Goal: Information Seeking & Learning: Learn about a topic

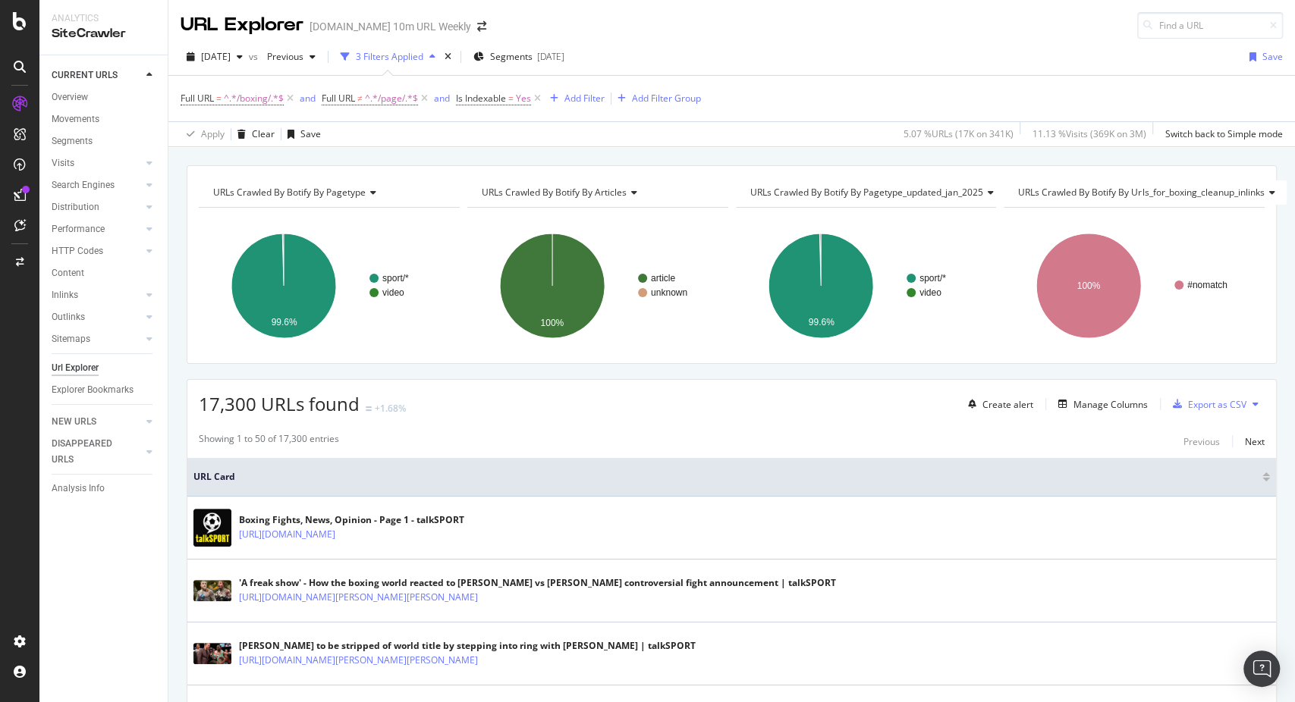
scroll to position [74, 0]
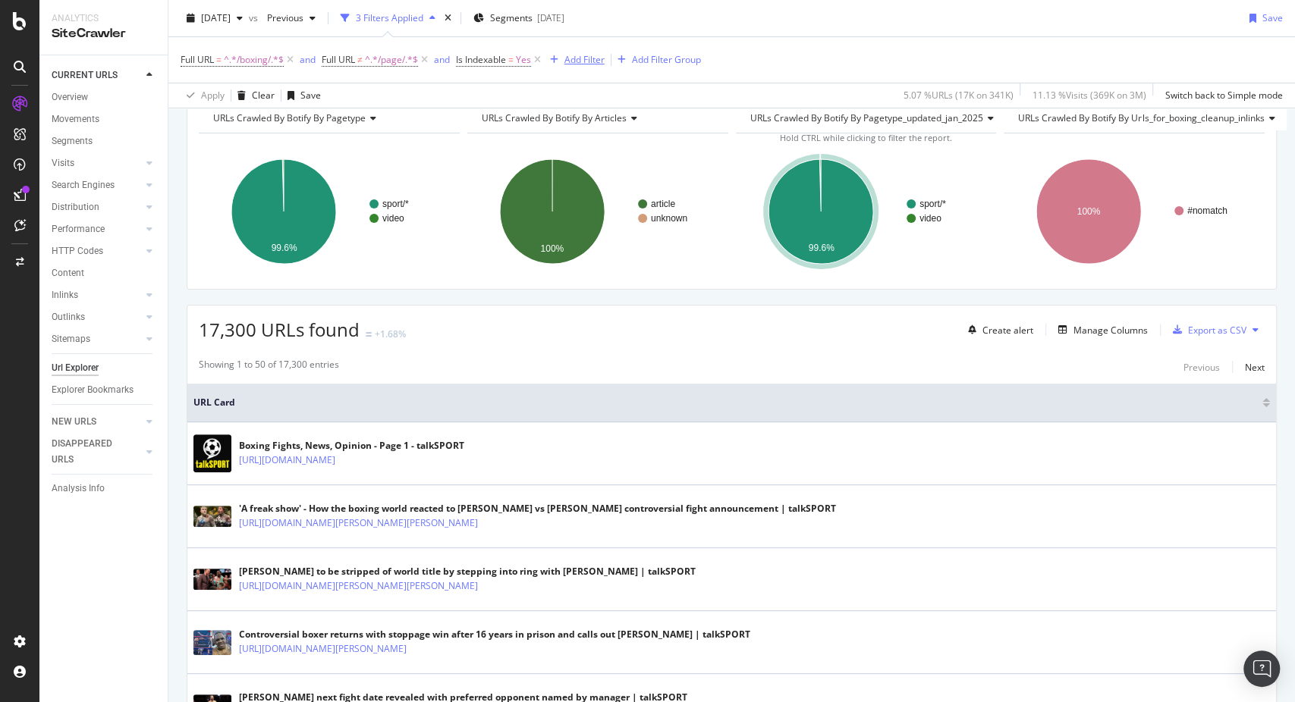
click at [578, 56] on div "Add Filter" at bounding box center [584, 59] width 40 height 13
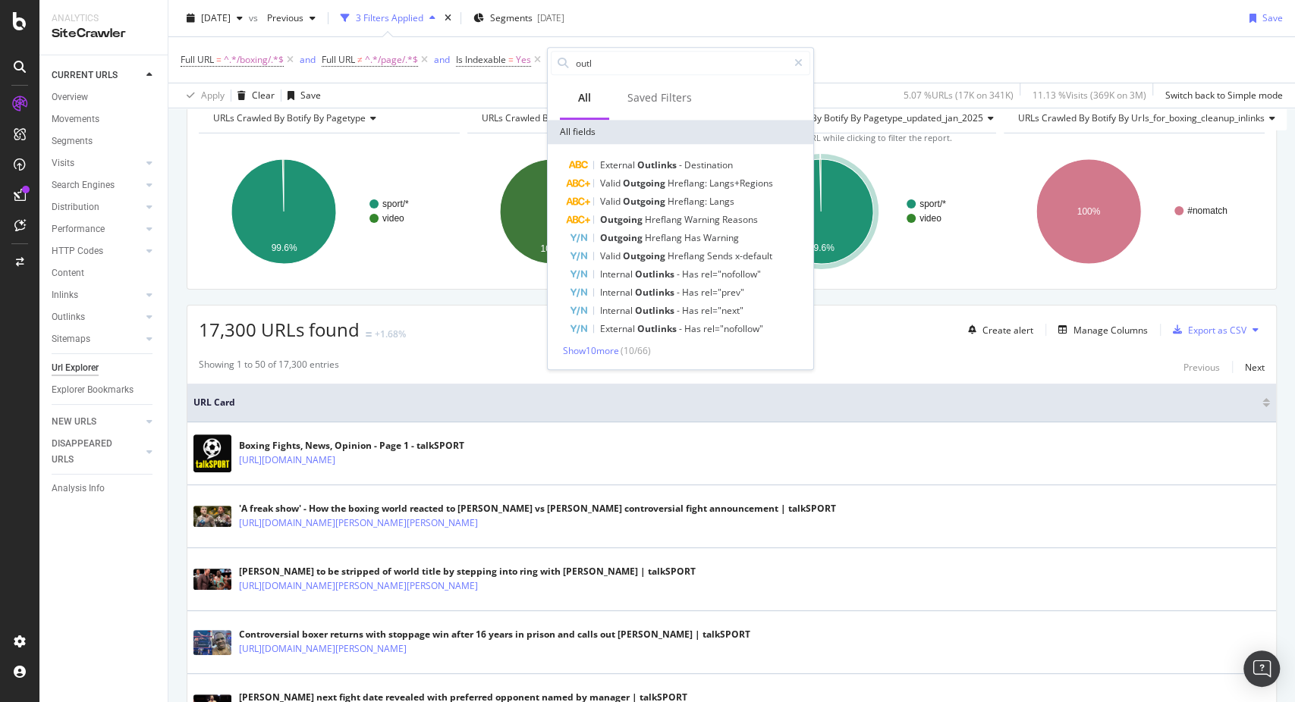
type input "outli"
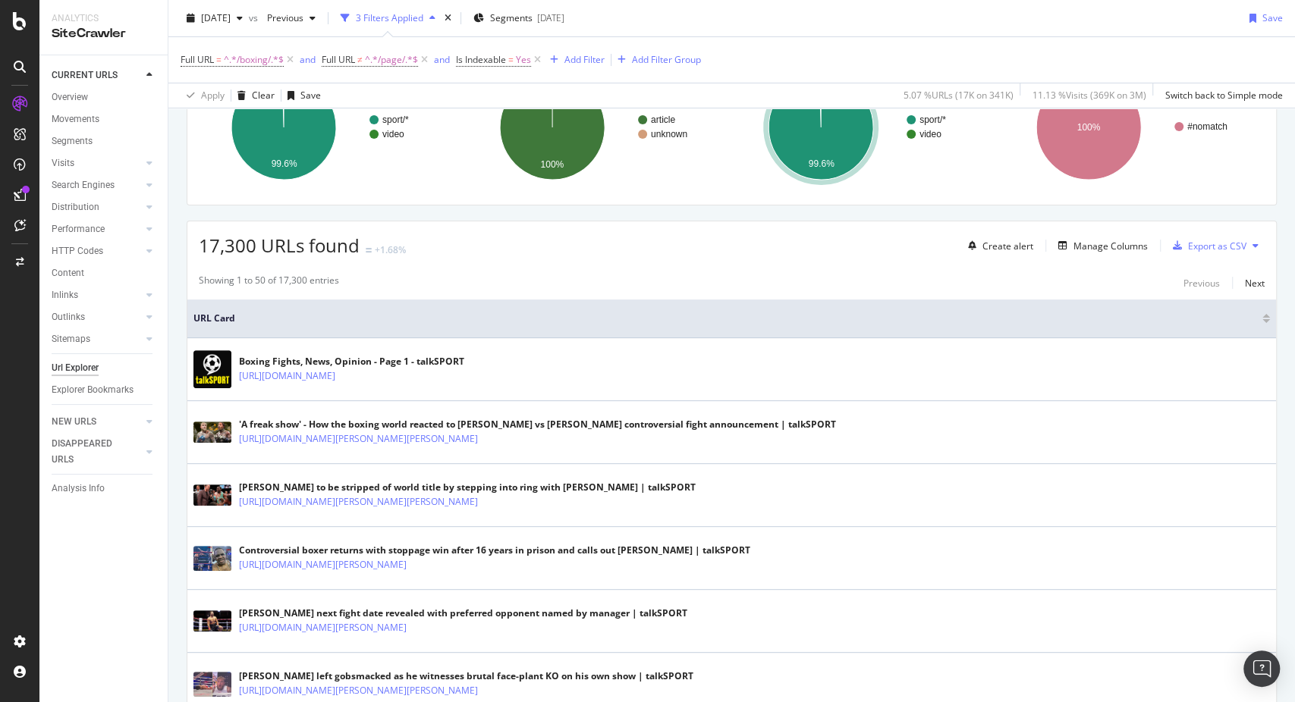
scroll to position [0, 0]
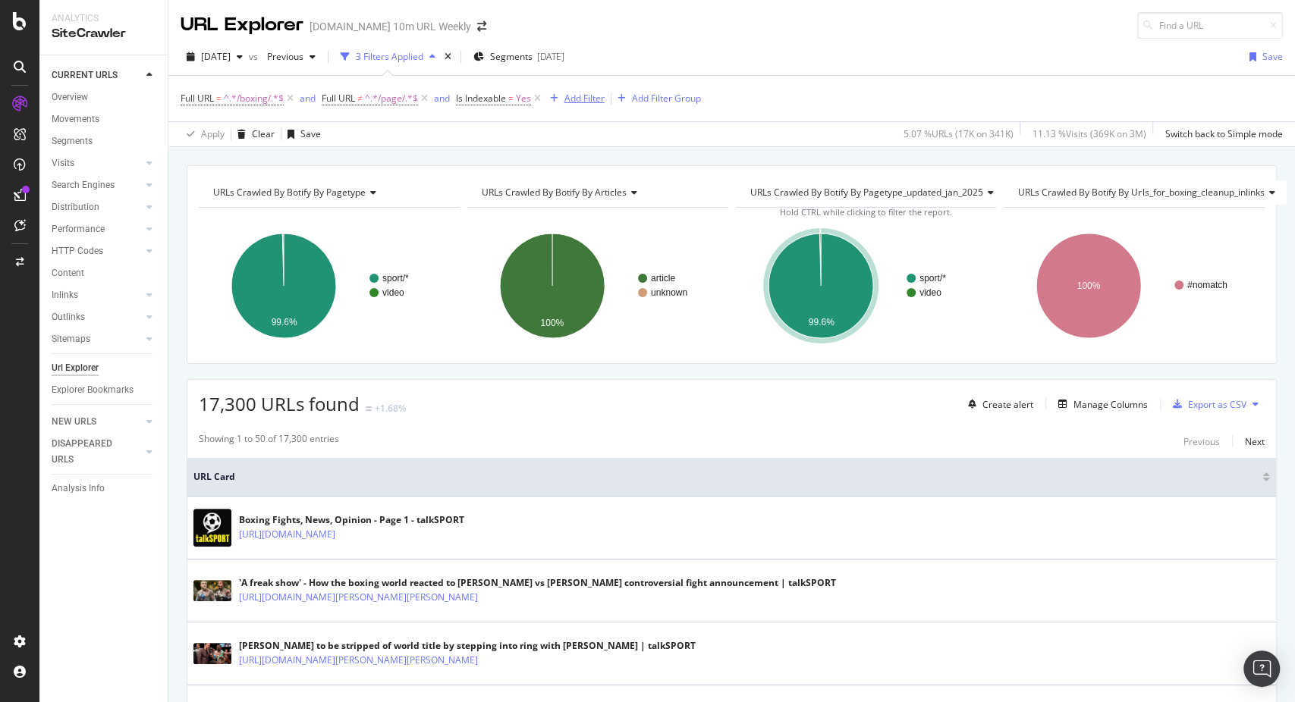
click at [594, 103] on div "Add Filter" at bounding box center [584, 98] width 40 height 13
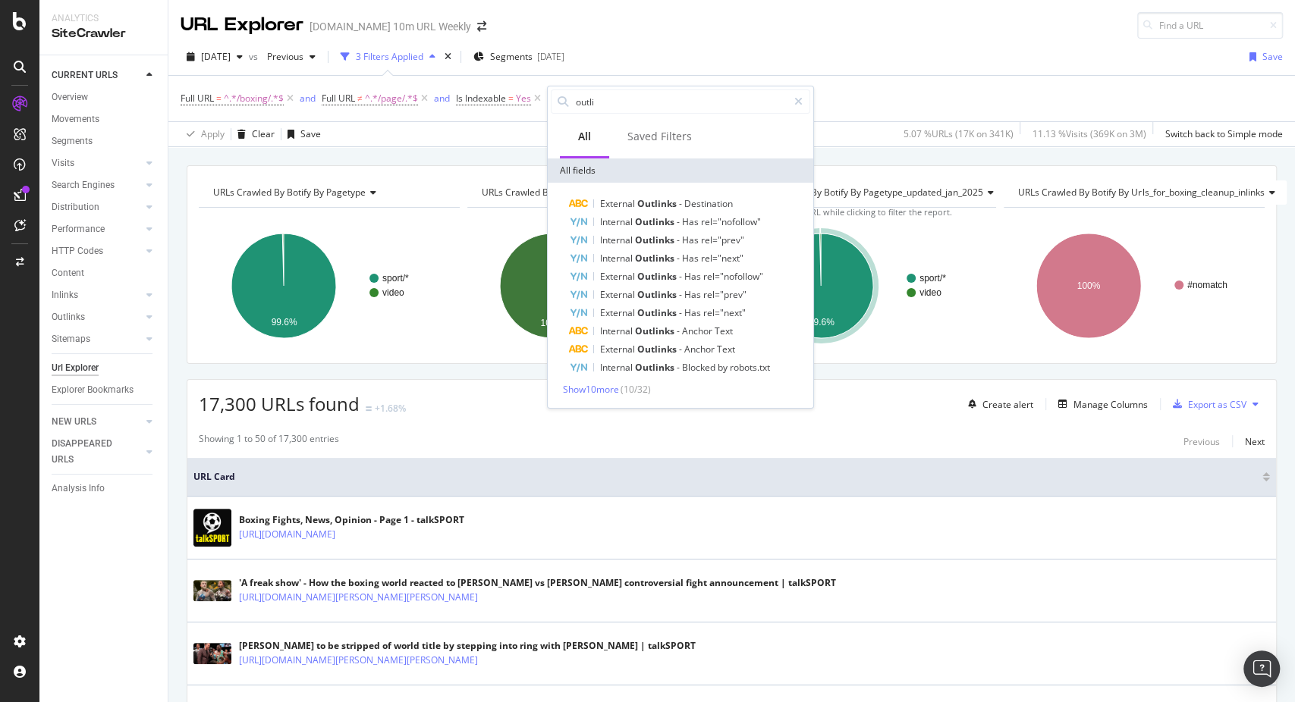
click at [594, 103] on input "outli" at bounding box center [680, 101] width 213 height 23
type input "outlink"
click at [601, 390] on span "Show 10 more" at bounding box center [591, 389] width 56 height 13
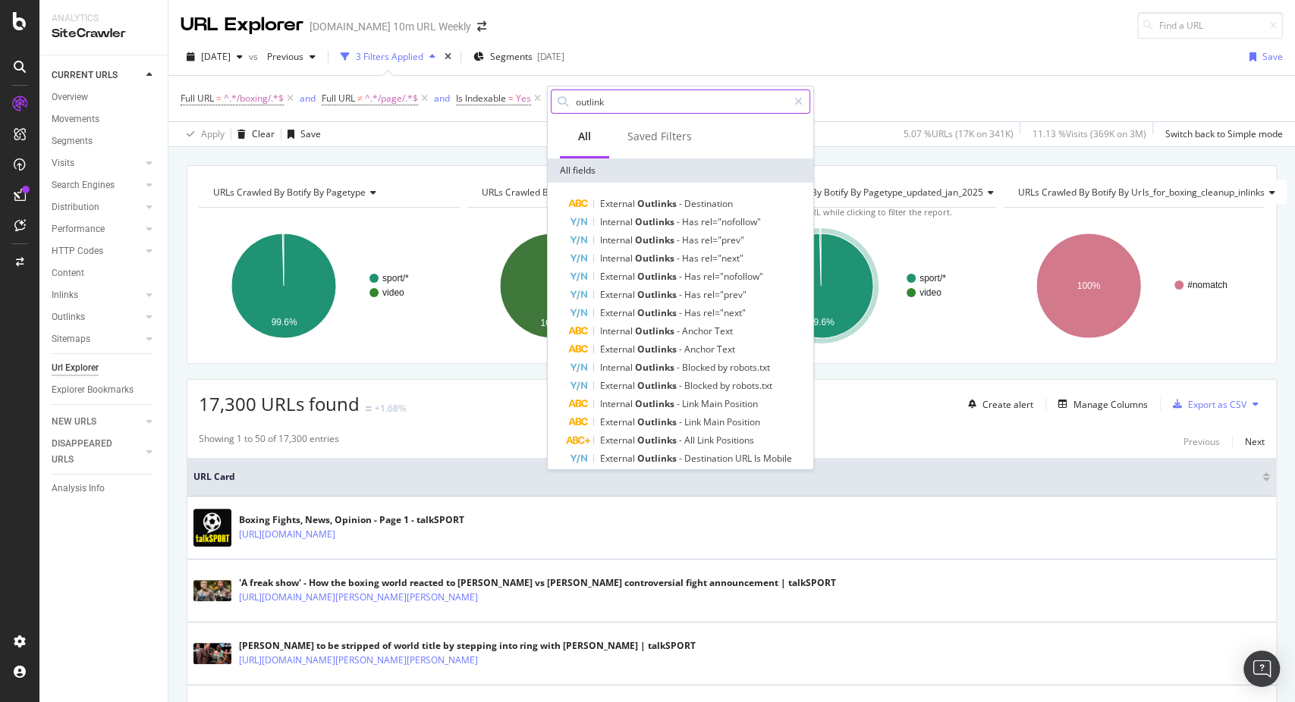
click at [594, 93] on input "outlink" at bounding box center [680, 101] width 213 height 23
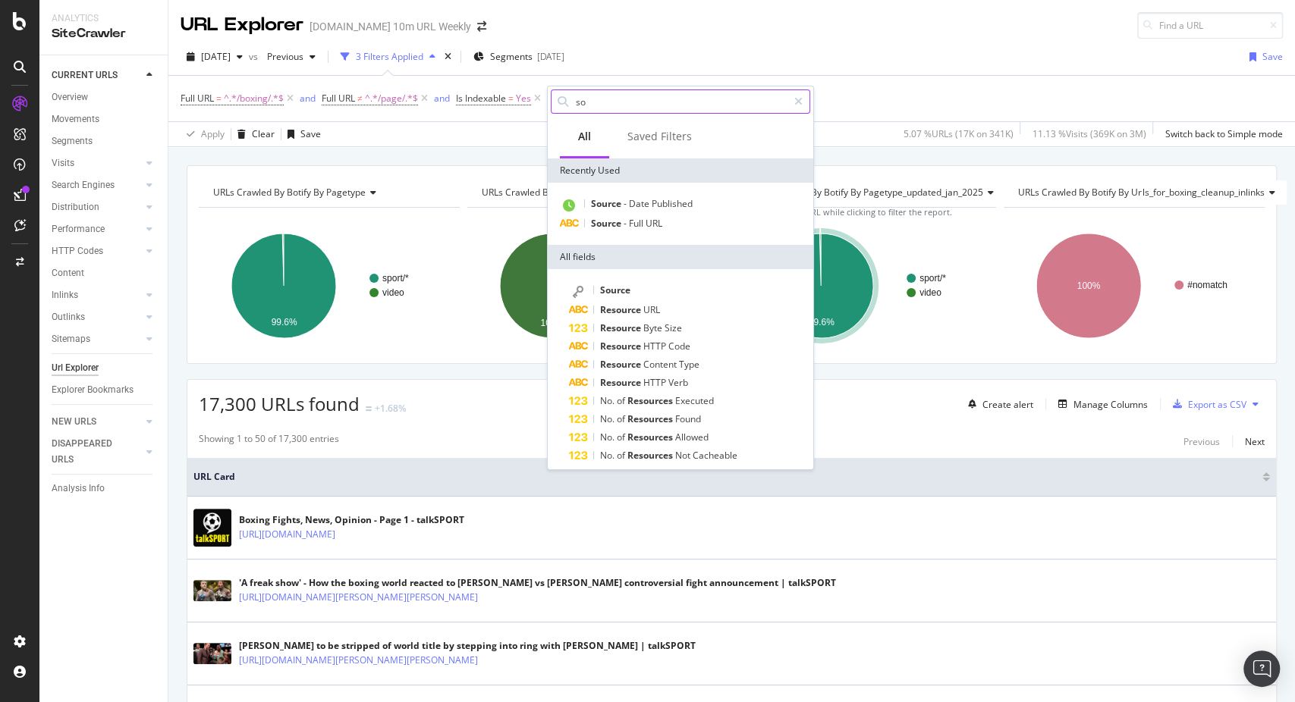
type input "s"
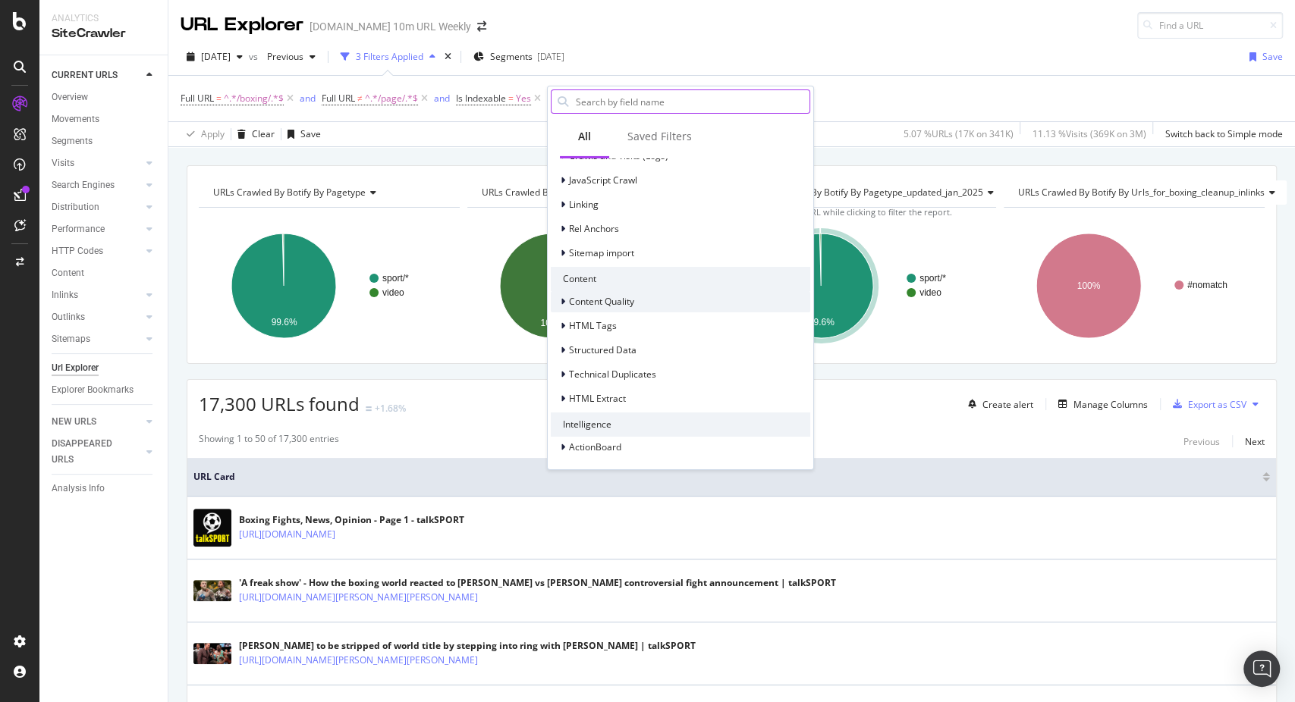
scroll to position [460, 0]
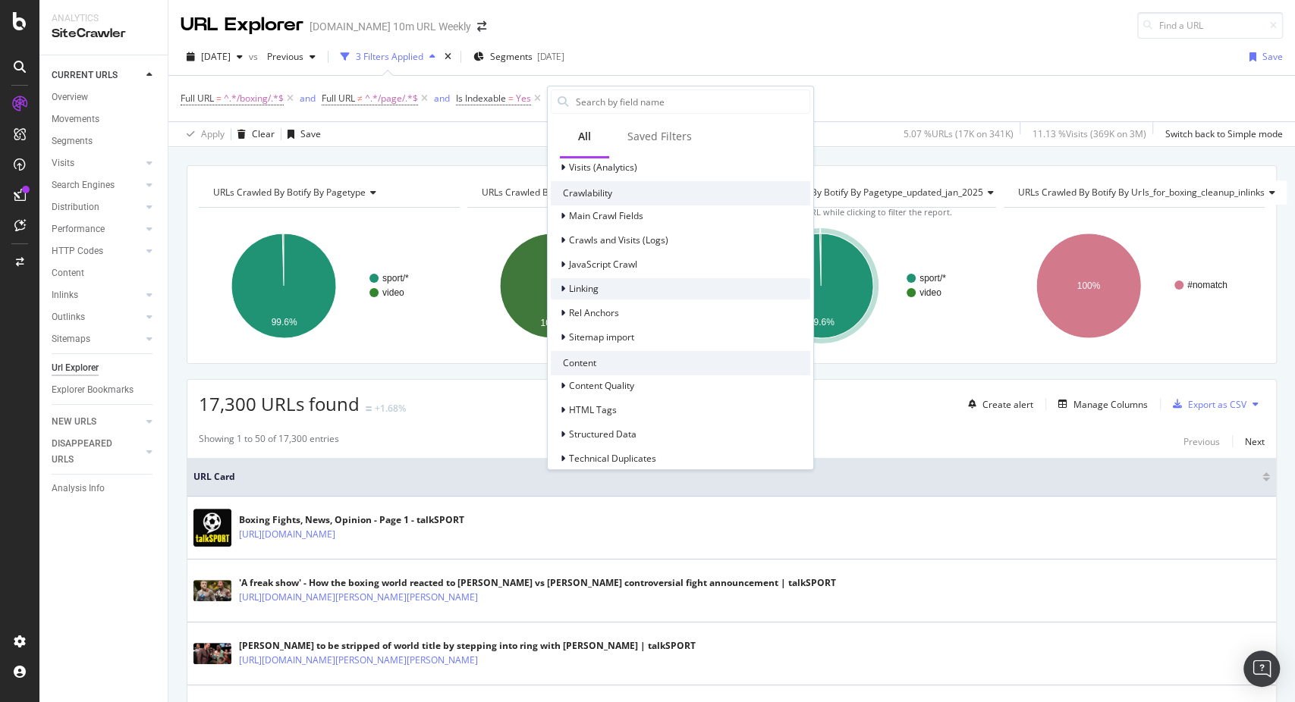
click at [639, 281] on div "Linking" at bounding box center [680, 288] width 259 height 21
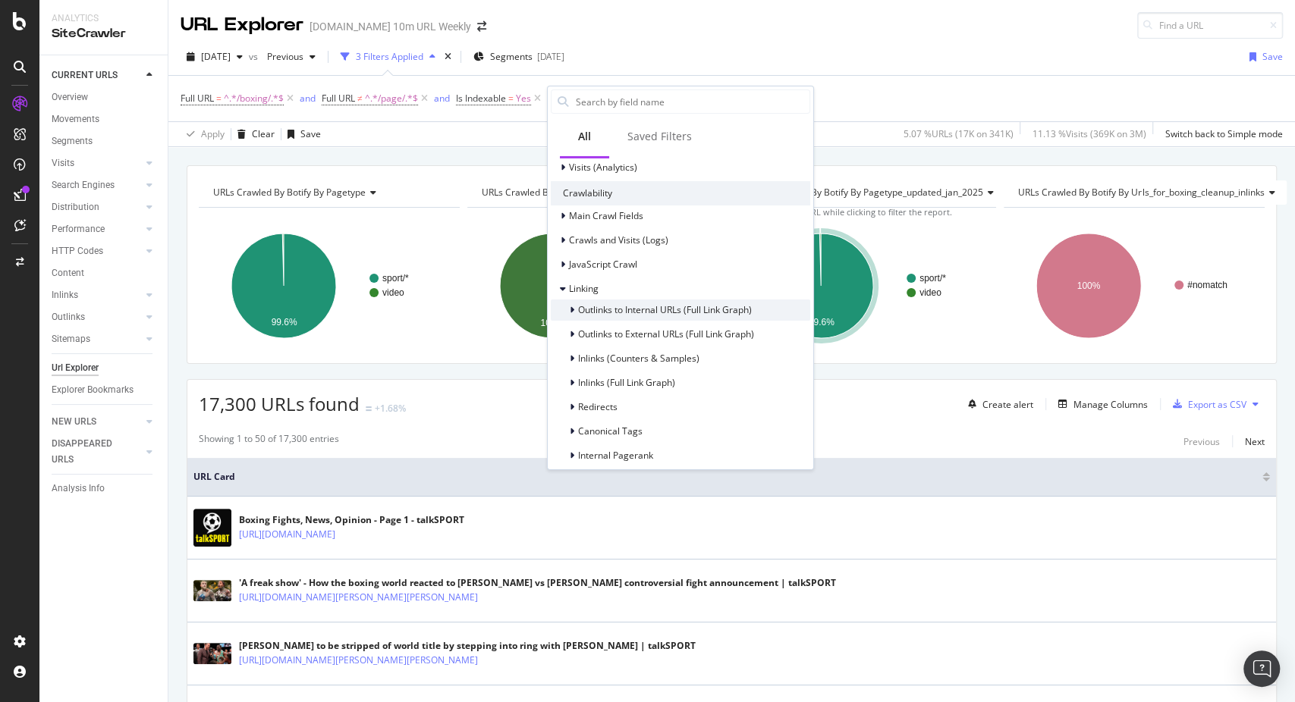
click at [673, 315] on div "Outlinks to Internal URLs (Full Link Graph)" at bounding box center [665, 309] width 174 height 13
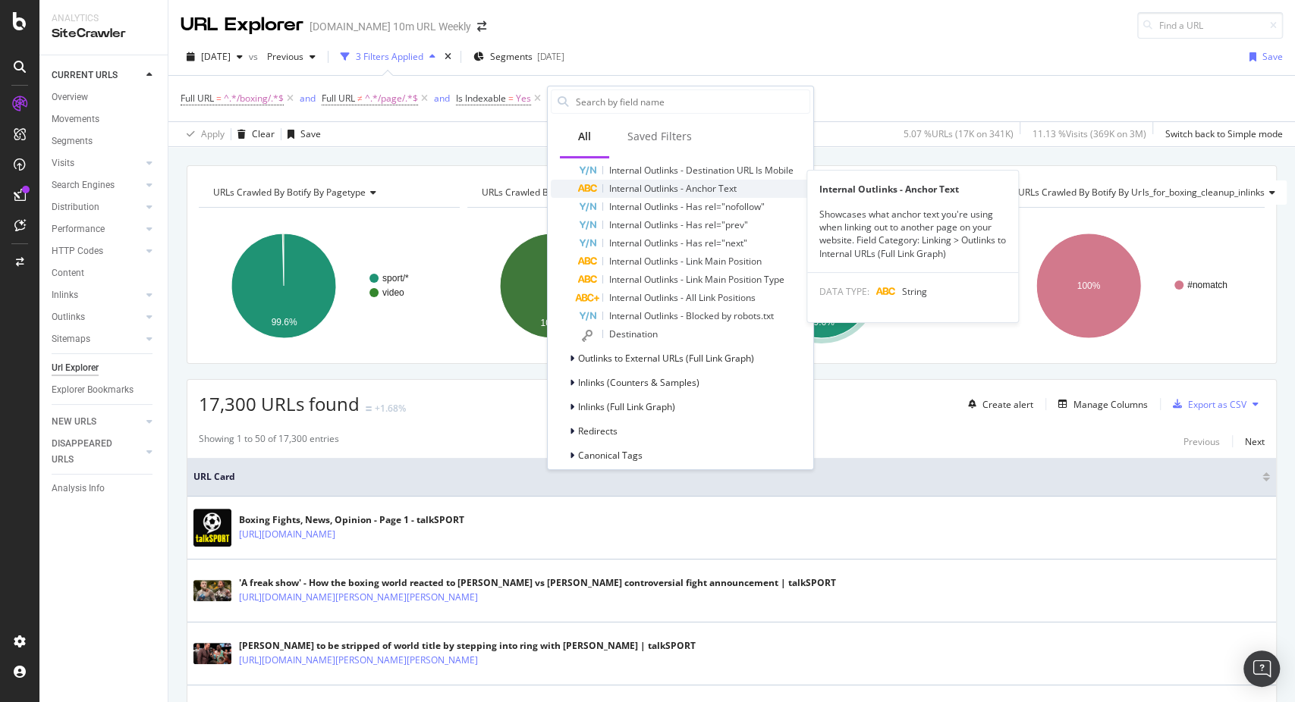
scroll to position [628, 0]
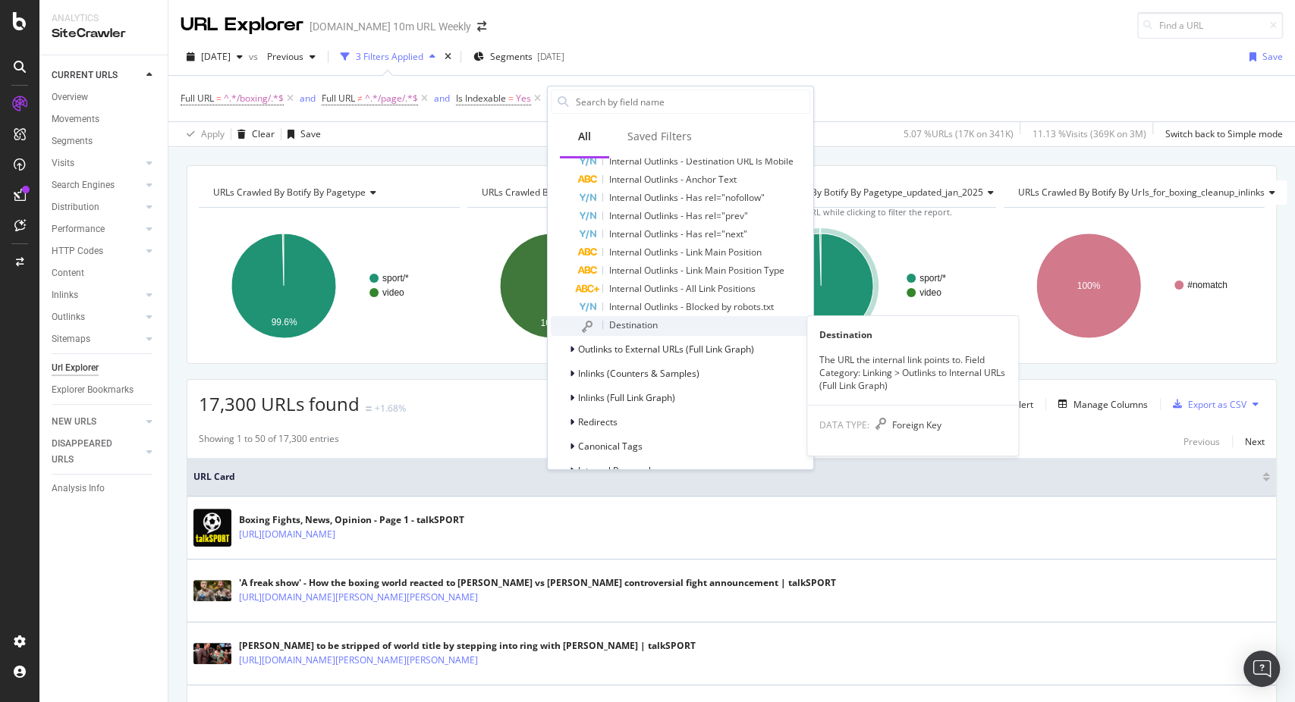
click at [649, 328] on span "Destination" at bounding box center [633, 325] width 49 height 13
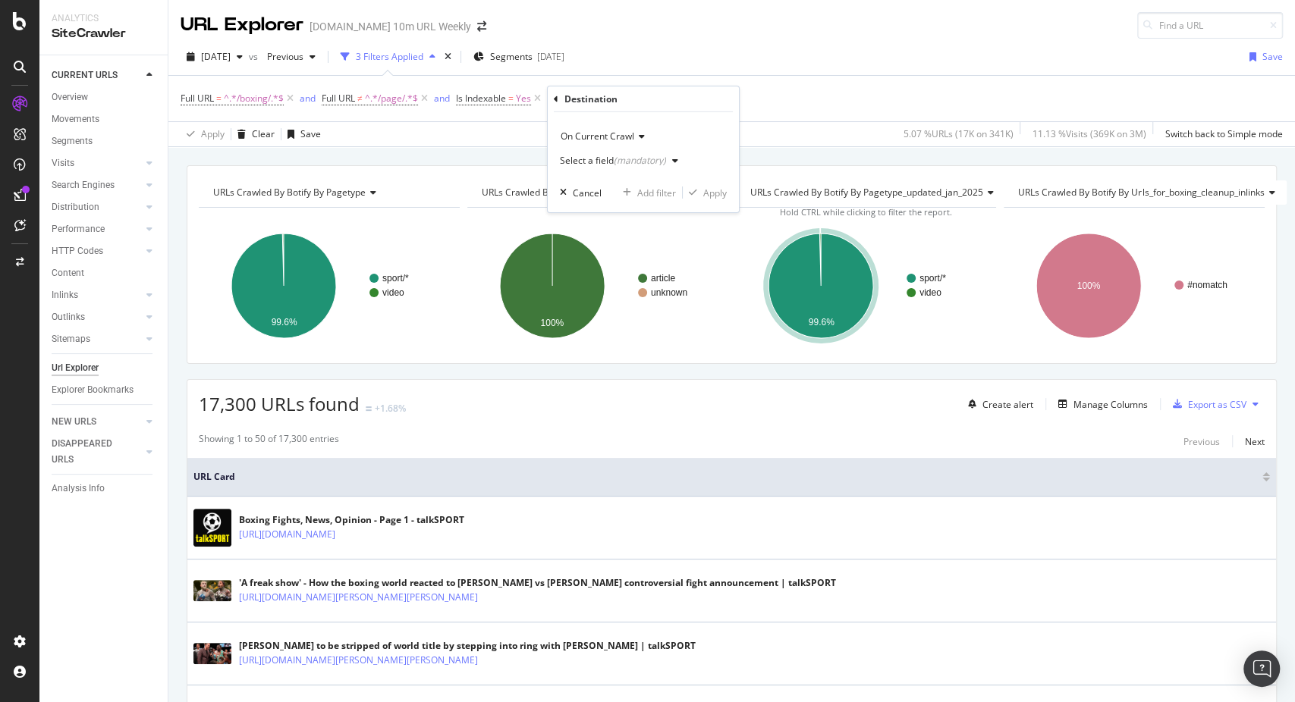
click at [638, 164] on div "(mandatory)" at bounding box center [640, 160] width 52 height 13
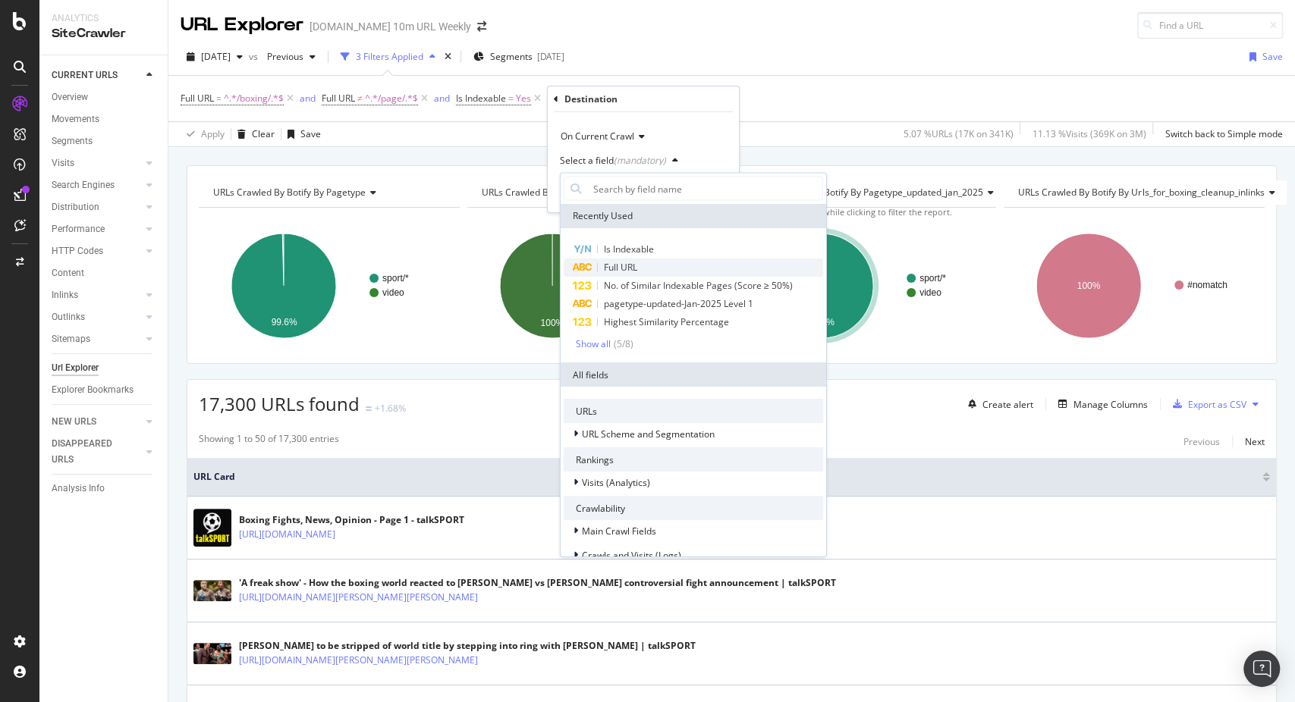
click at [623, 262] on span "Full URL" at bounding box center [620, 267] width 33 height 13
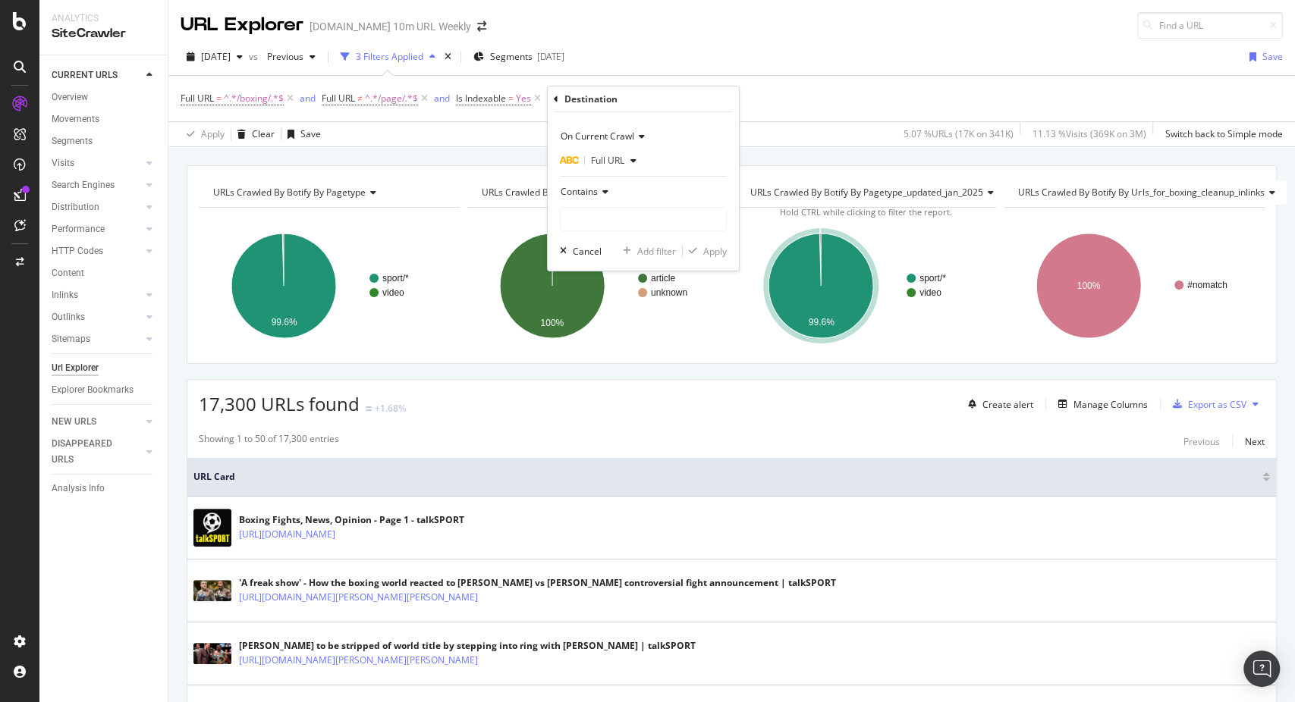
click at [595, 202] on div "Contains" at bounding box center [643, 192] width 167 height 24
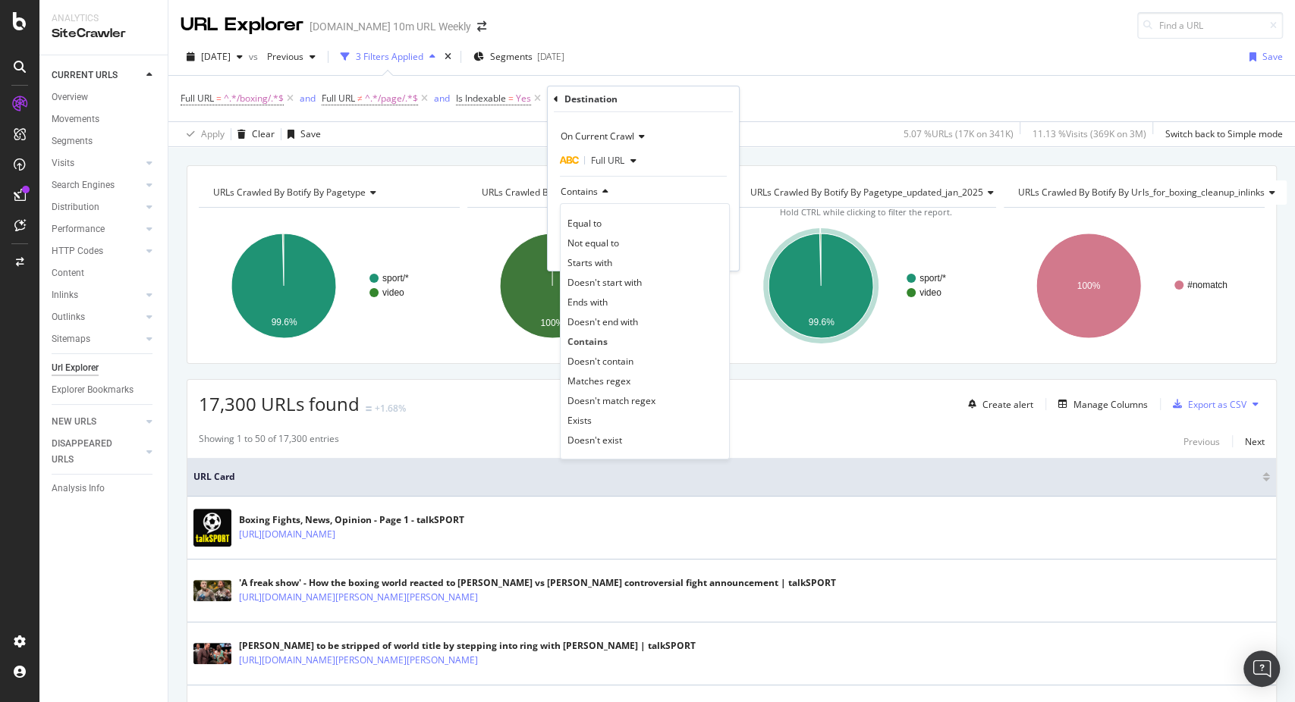
click at [648, 186] on div "Contains" at bounding box center [643, 192] width 167 height 24
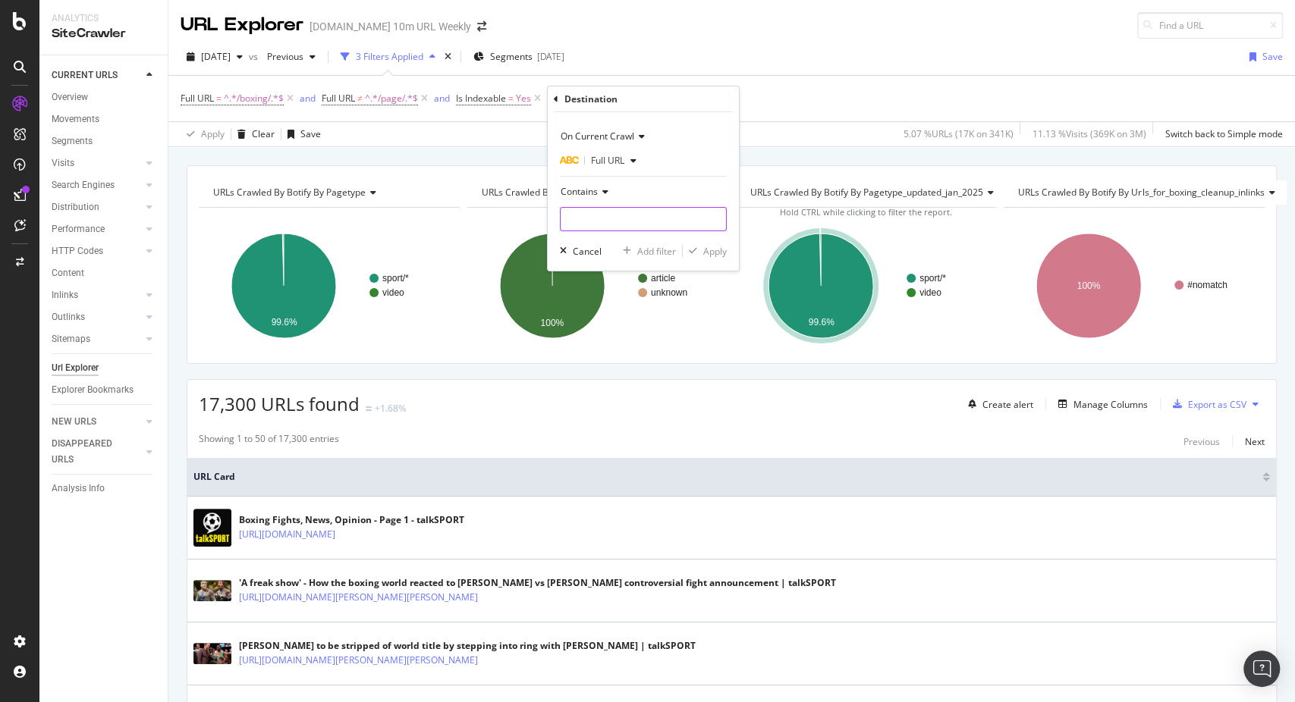
click at [634, 214] on input "text" at bounding box center [642, 219] width 165 height 24
type input "mma"
click at [648, 255] on div "Add filter" at bounding box center [656, 250] width 39 height 13
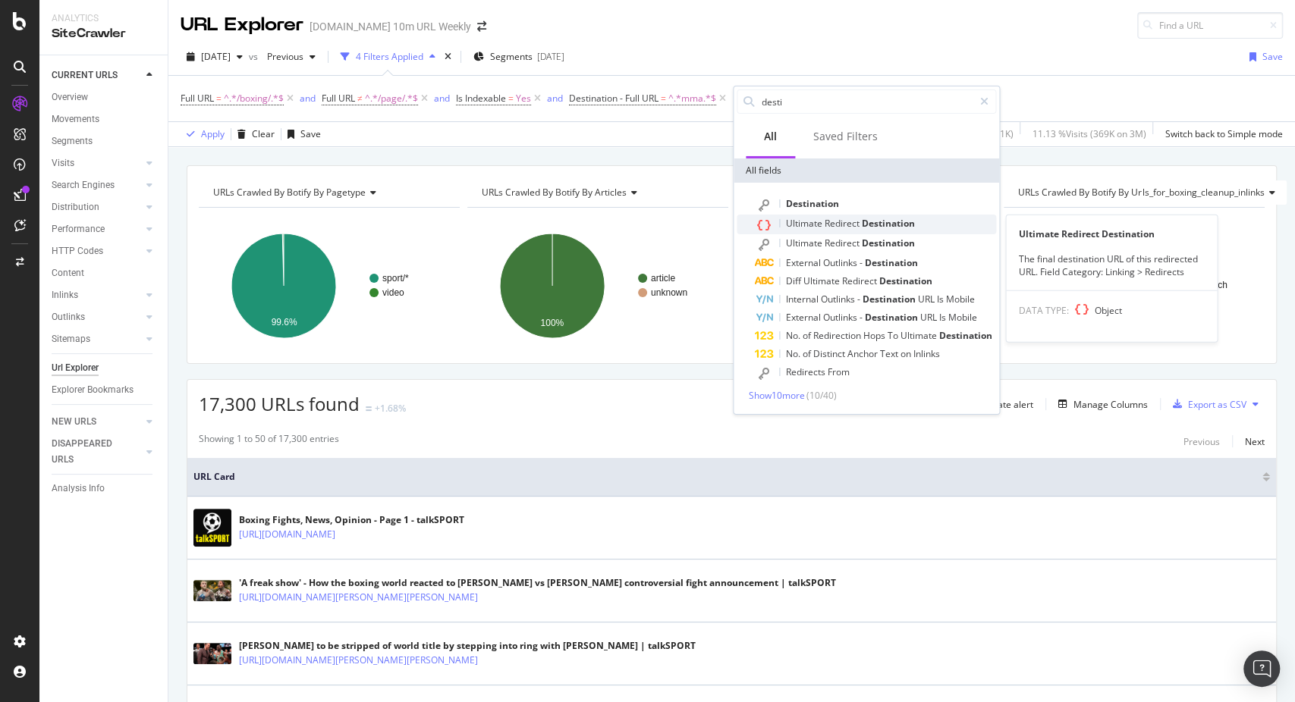
type input "desti"
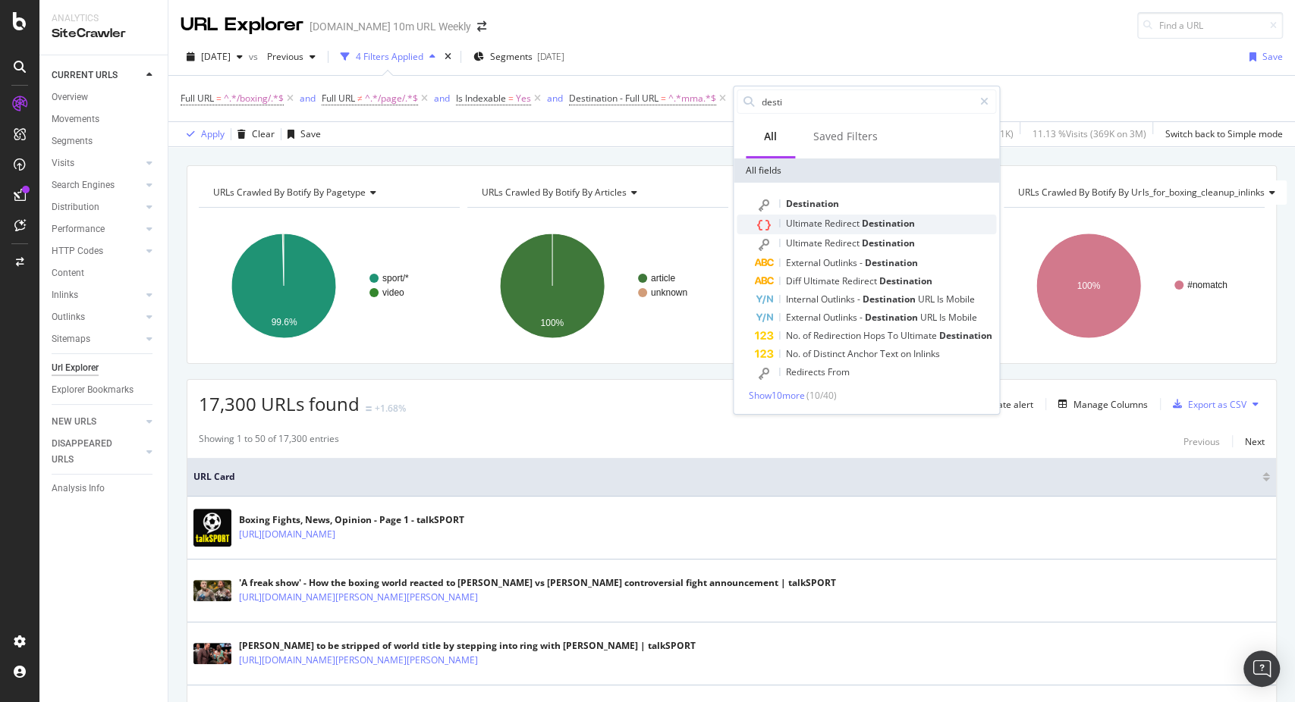
click at [832, 218] on span "Redirect" at bounding box center [842, 223] width 37 height 13
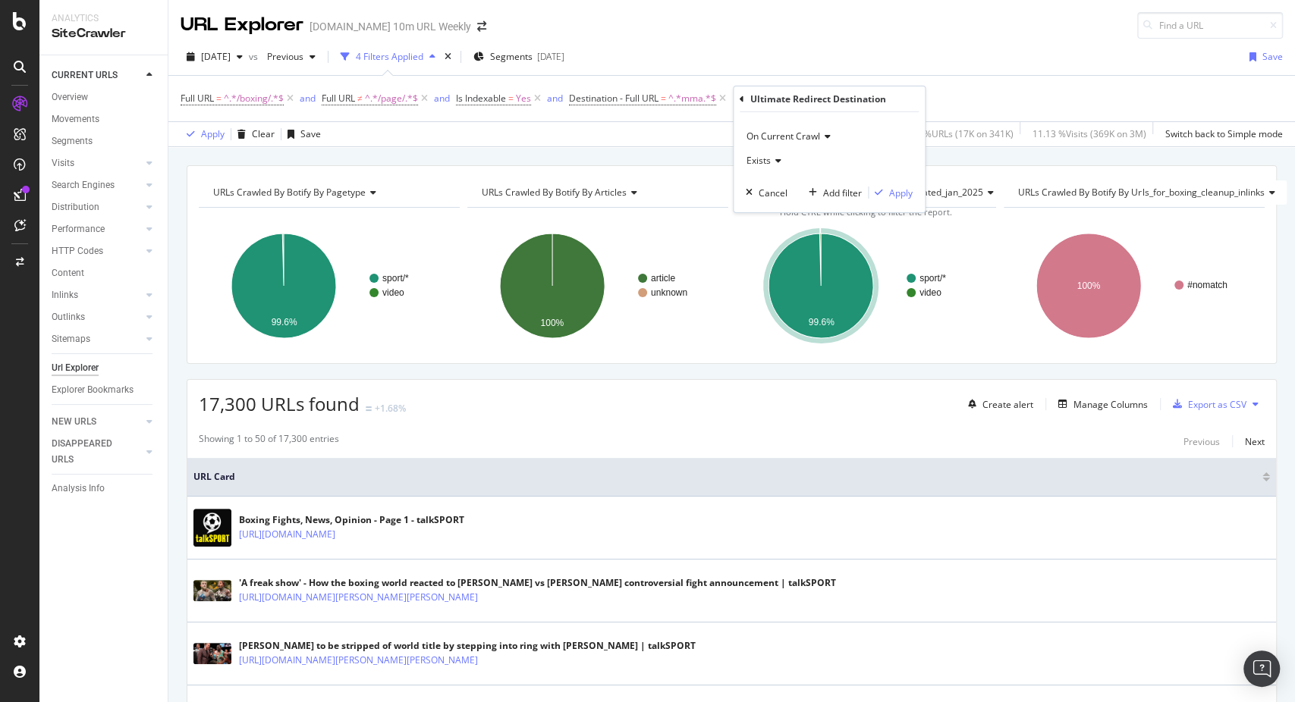
click at [742, 89] on div "Ultimate Redirect Destination" at bounding box center [828, 99] width 179 height 26
click at [737, 102] on div "Ultimate Redirect Destination On Current Crawl Exists Cancel Add filter Apply" at bounding box center [828, 149] width 191 height 126
click at [742, 98] on icon at bounding box center [741, 98] width 5 height 9
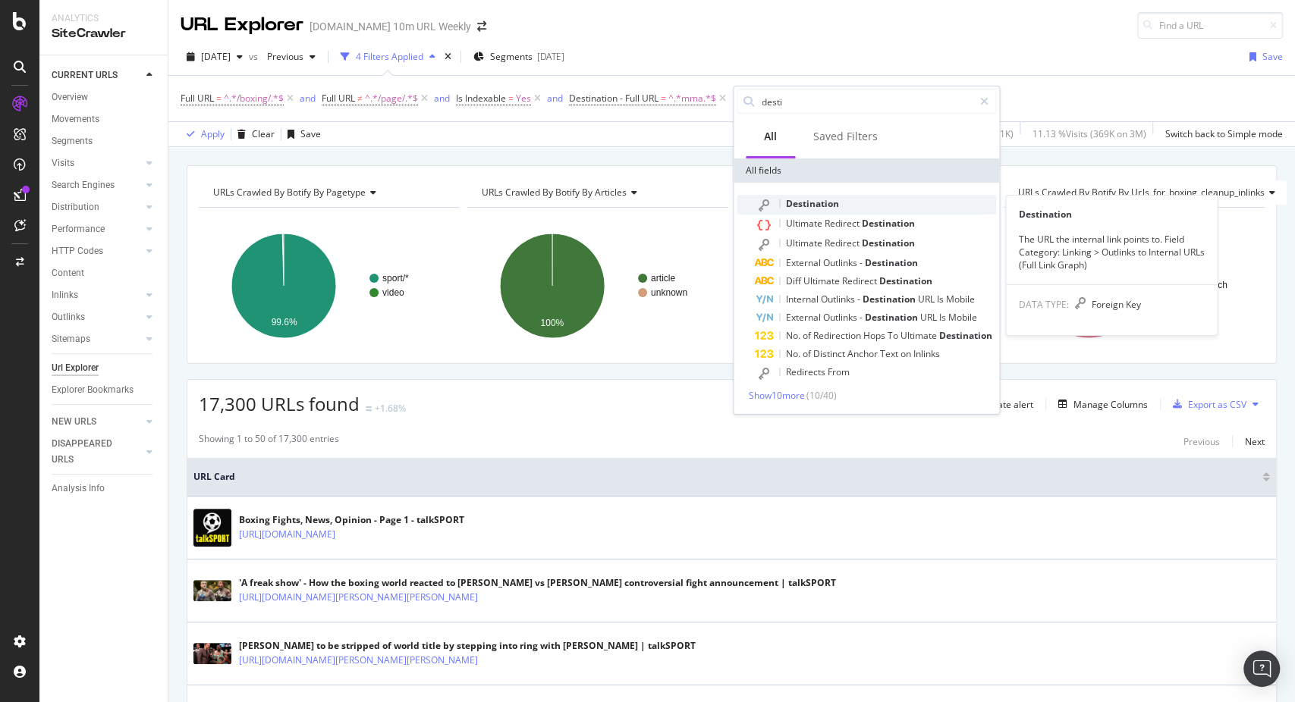
click at [796, 207] on span "Destination" at bounding box center [812, 203] width 53 height 13
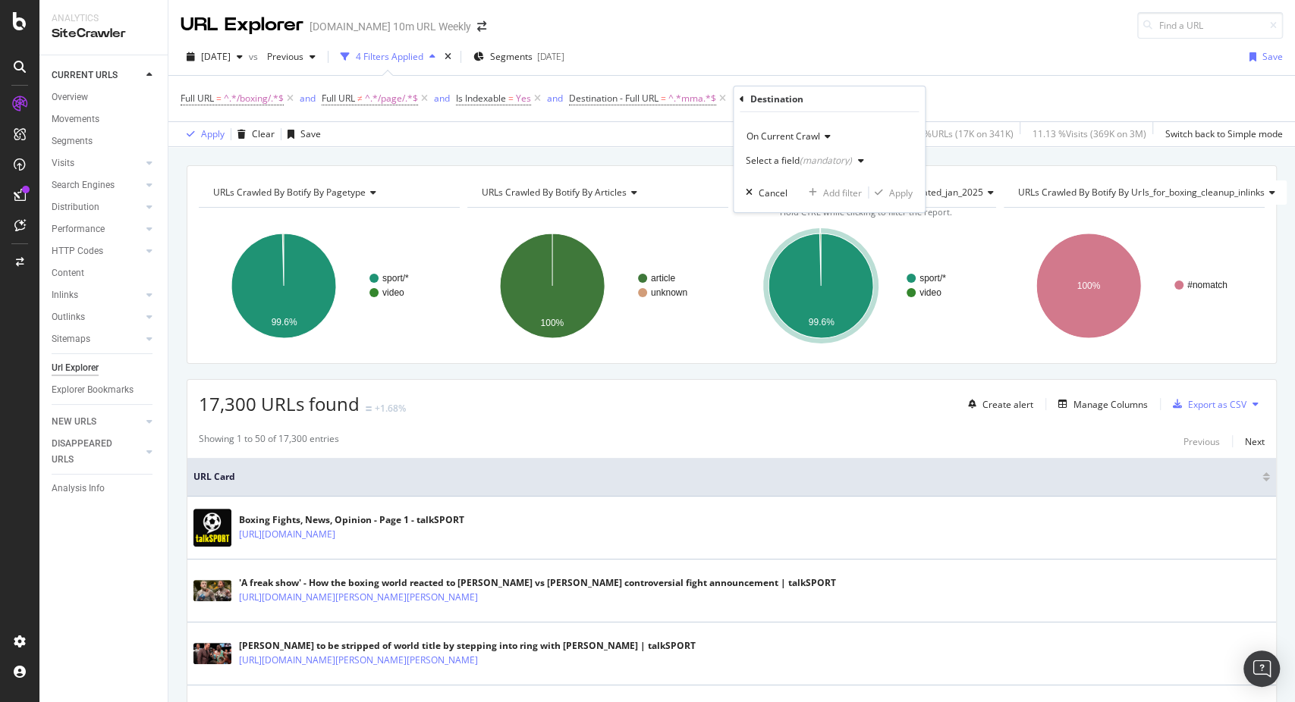
click at [802, 153] on div "Select a field (mandatory)" at bounding box center [807, 160] width 124 height 23
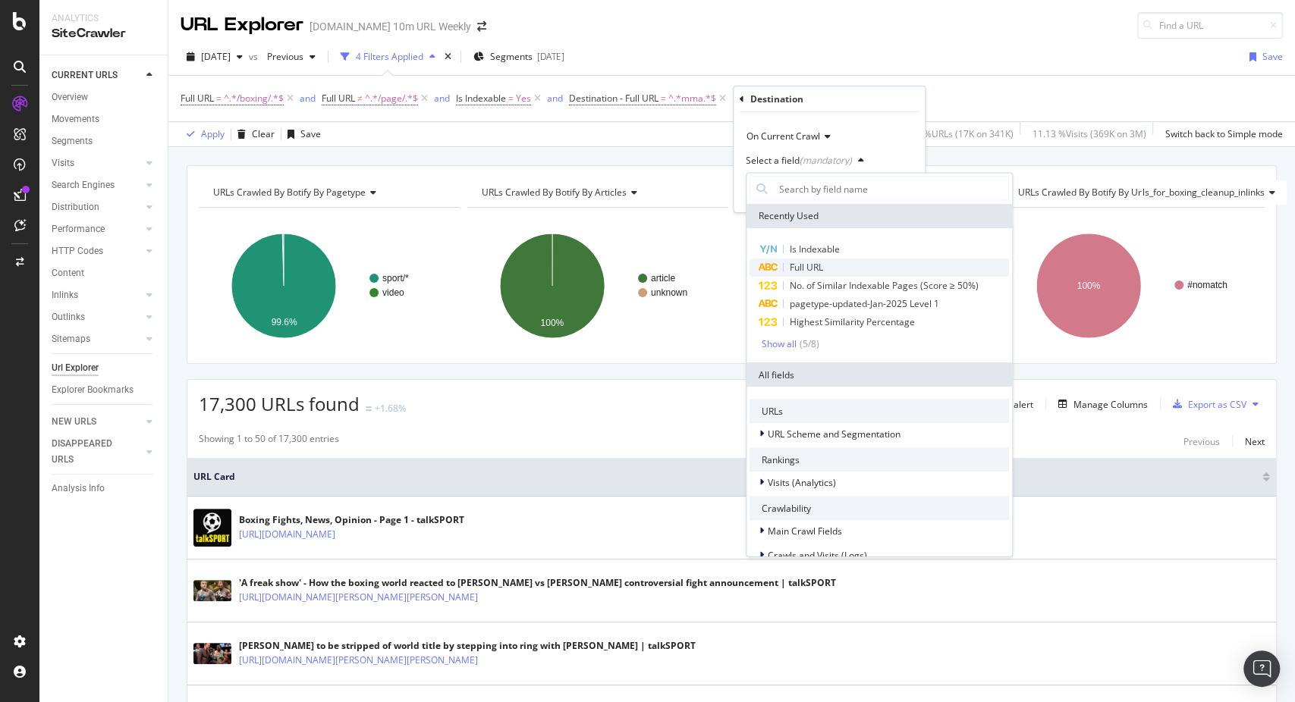
click at [796, 265] on span "Full URL" at bounding box center [805, 267] width 33 height 13
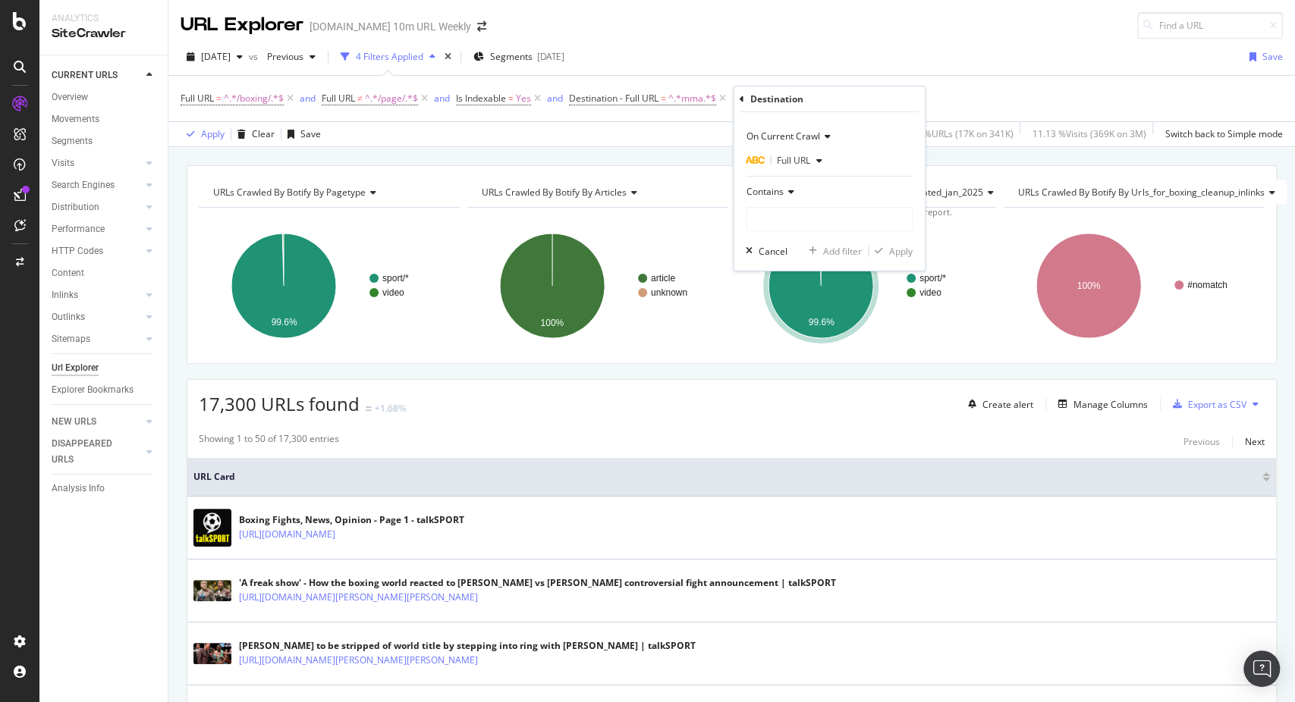
click at [795, 189] on div "Contains" at bounding box center [828, 192] width 167 height 24
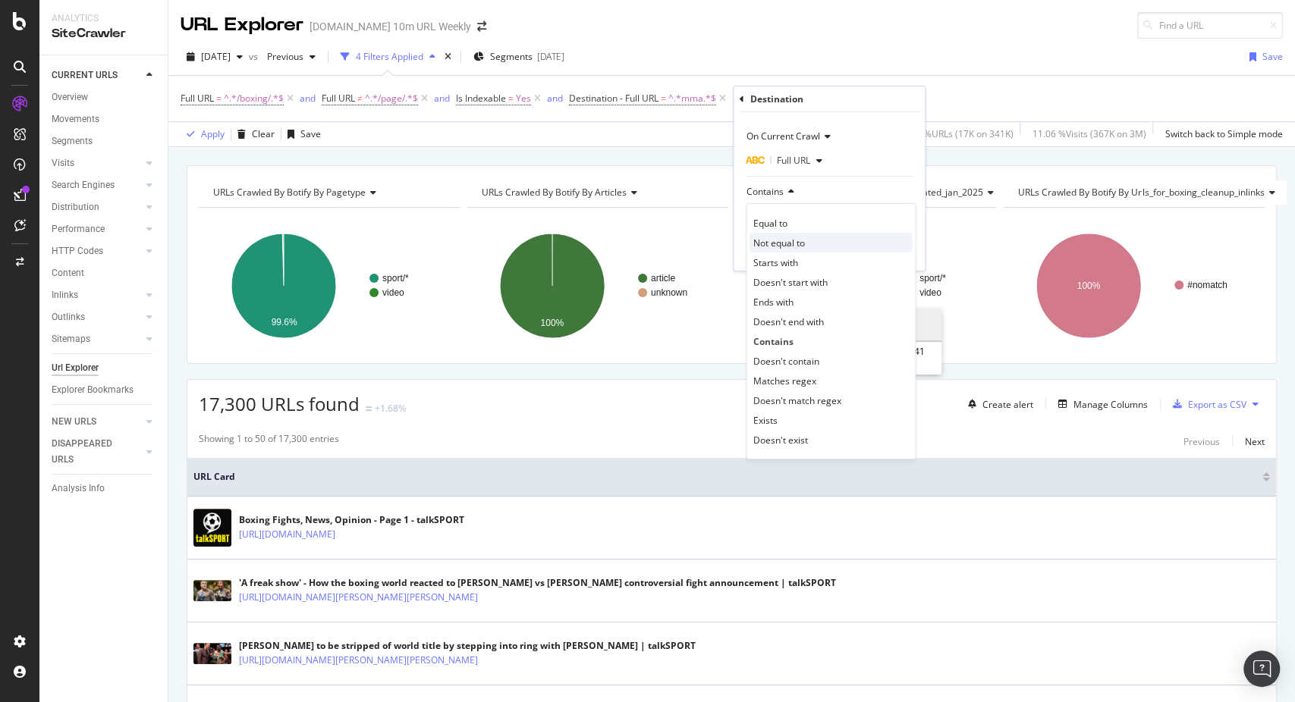
click at [778, 237] on span "Not equal to" at bounding box center [779, 242] width 52 height 13
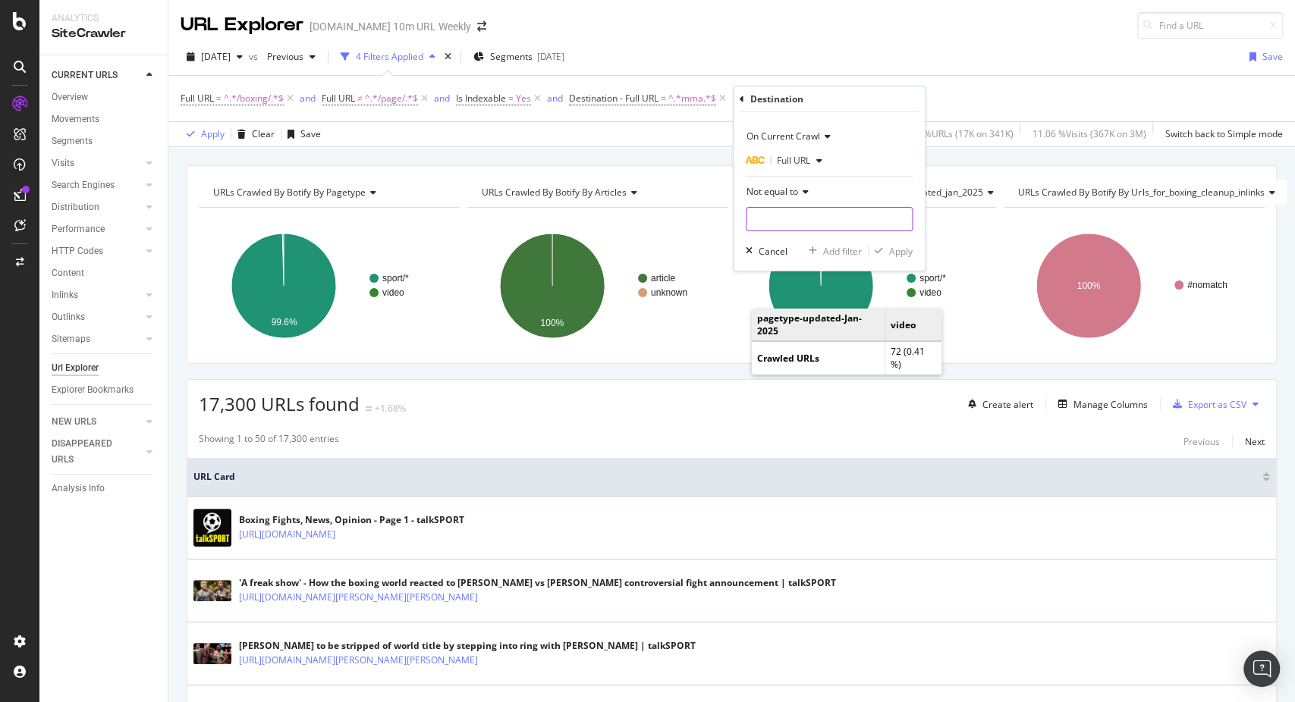
click at [780, 224] on input "text" at bounding box center [828, 219] width 165 height 24
paste input "[URL][DOMAIN_NAME]"
type input "[URL][DOMAIN_NAME]"
click at [826, 250] on div "Add filter" at bounding box center [842, 250] width 39 height 13
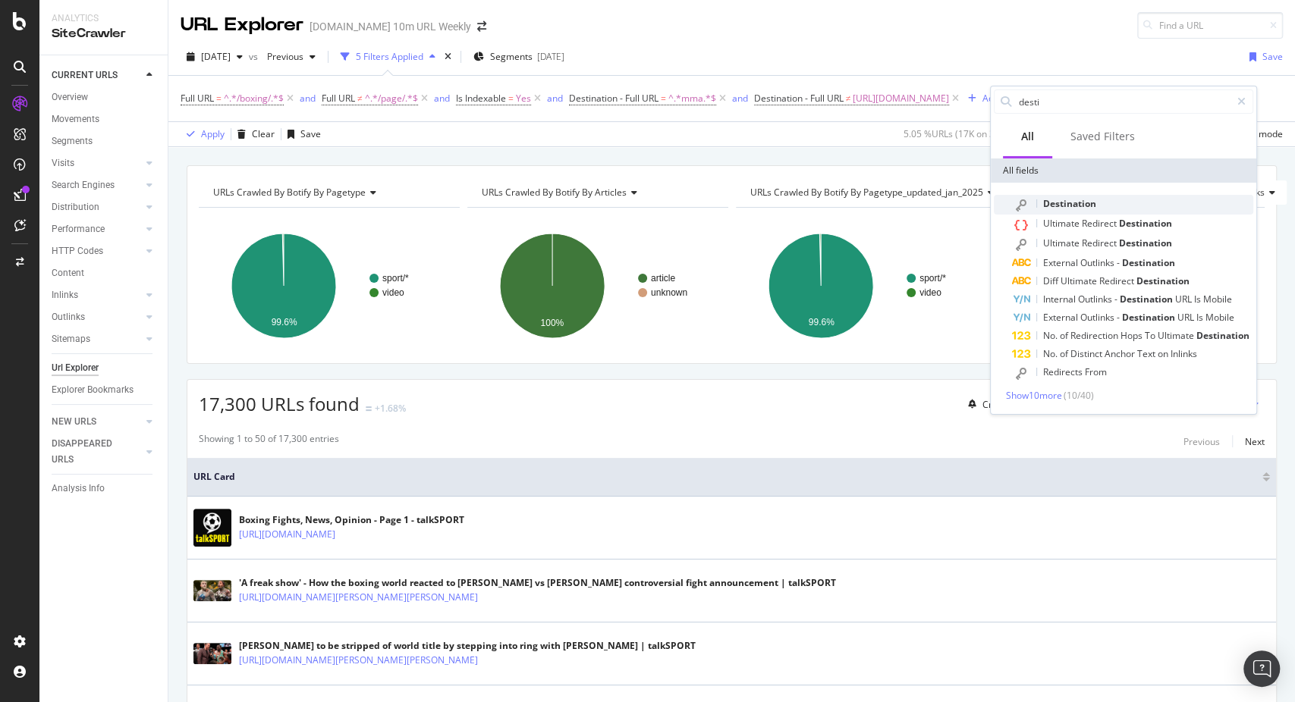
click at [1041, 202] on div "Destination" at bounding box center [1132, 205] width 241 height 20
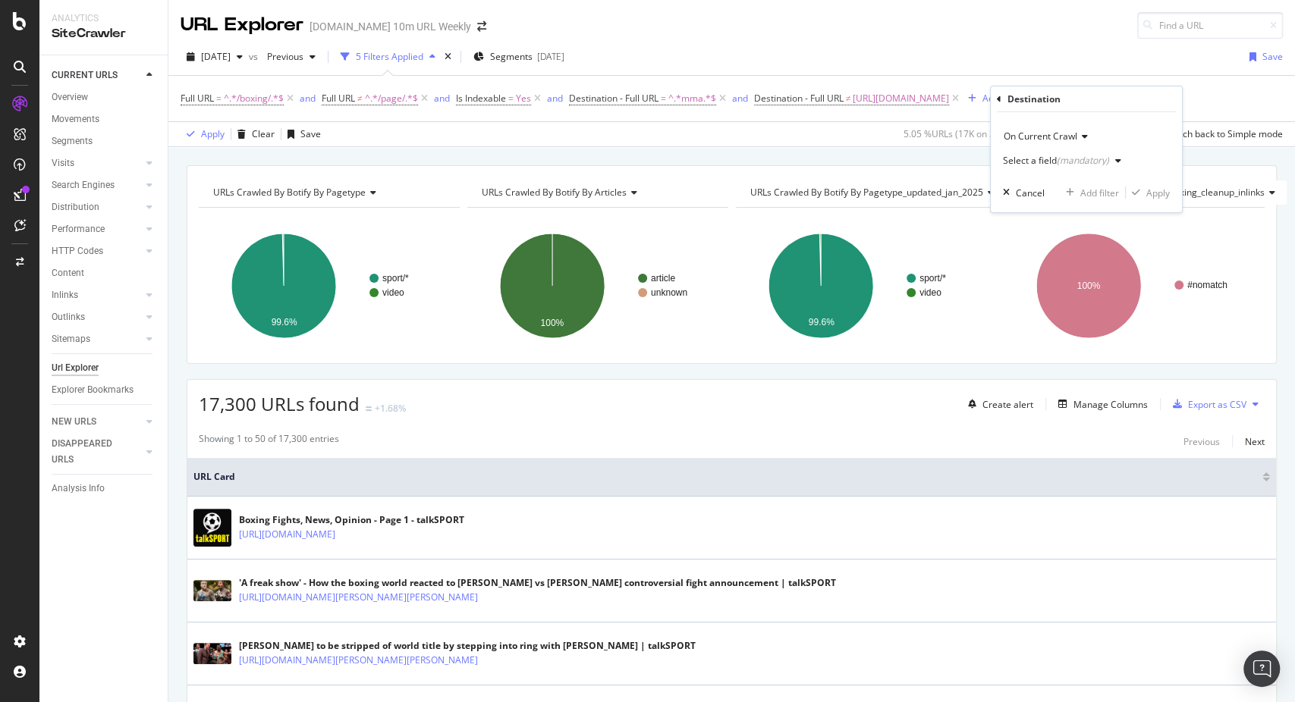
click at [1043, 158] on div "Select a field (mandatory)" at bounding box center [1056, 160] width 106 height 9
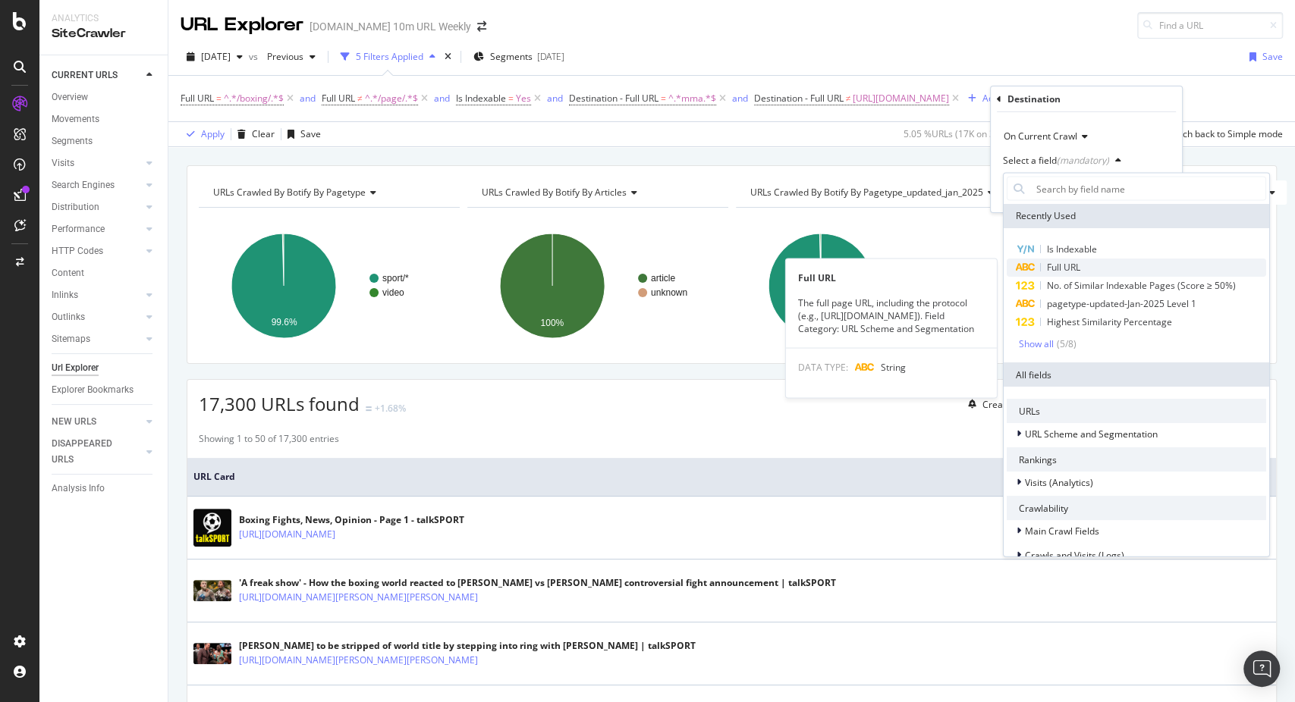
click at [1027, 265] on icon at bounding box center [1024, 267] width 20 height 9
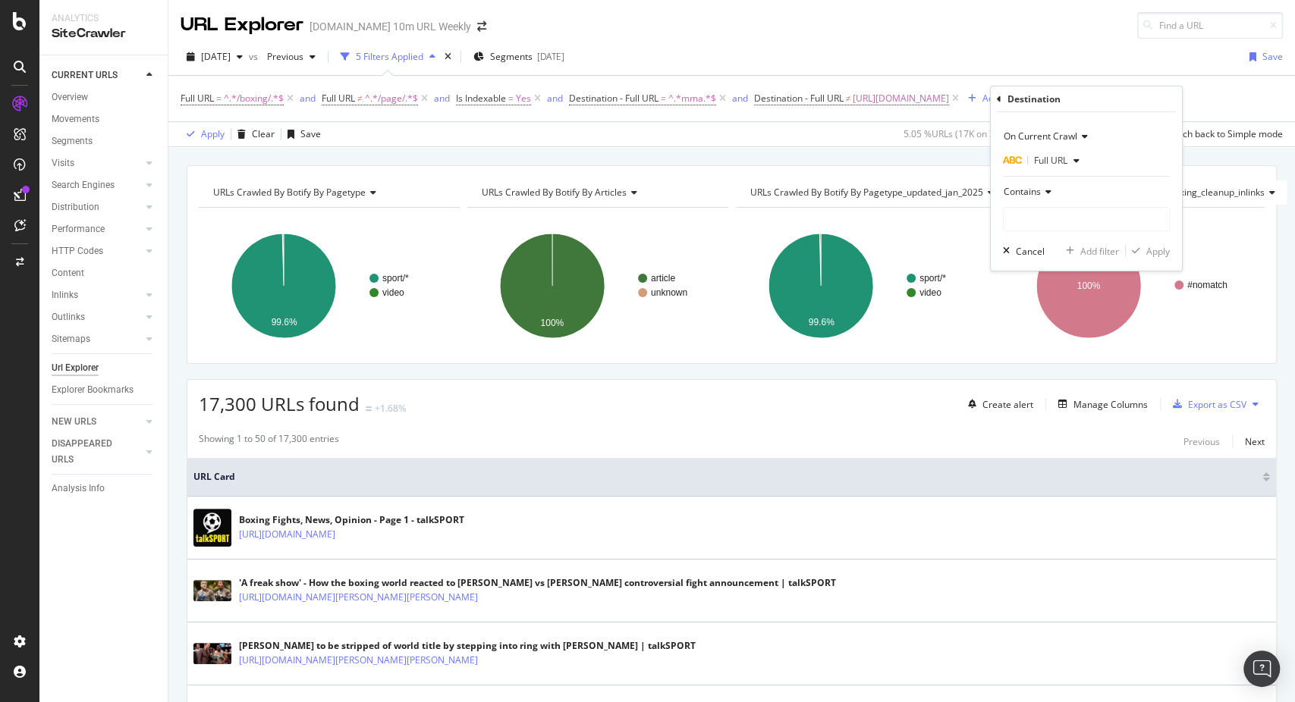
click at [1025, 190] on span "Contains" at bounding box center [1021, 191] width 37 height 13
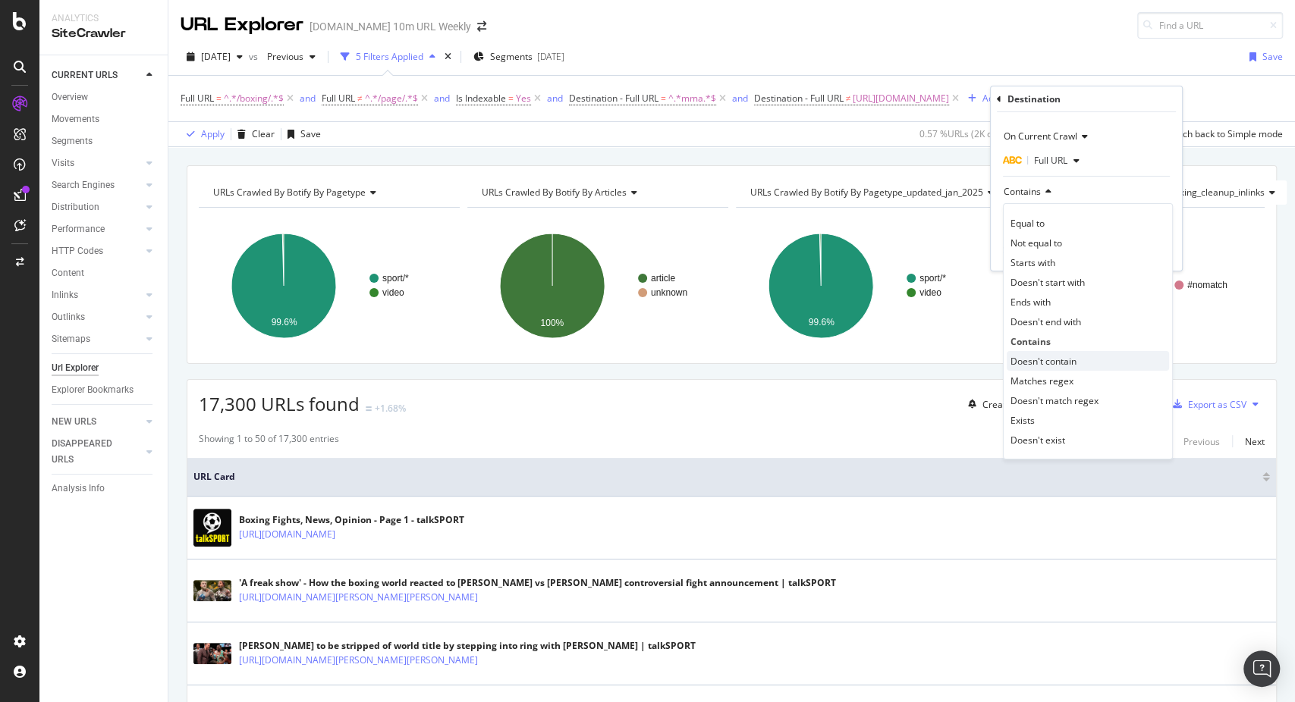
click at [1040, 363] on span "Doesn't contain" at bounding box center [1043, 360] width 66 height 13
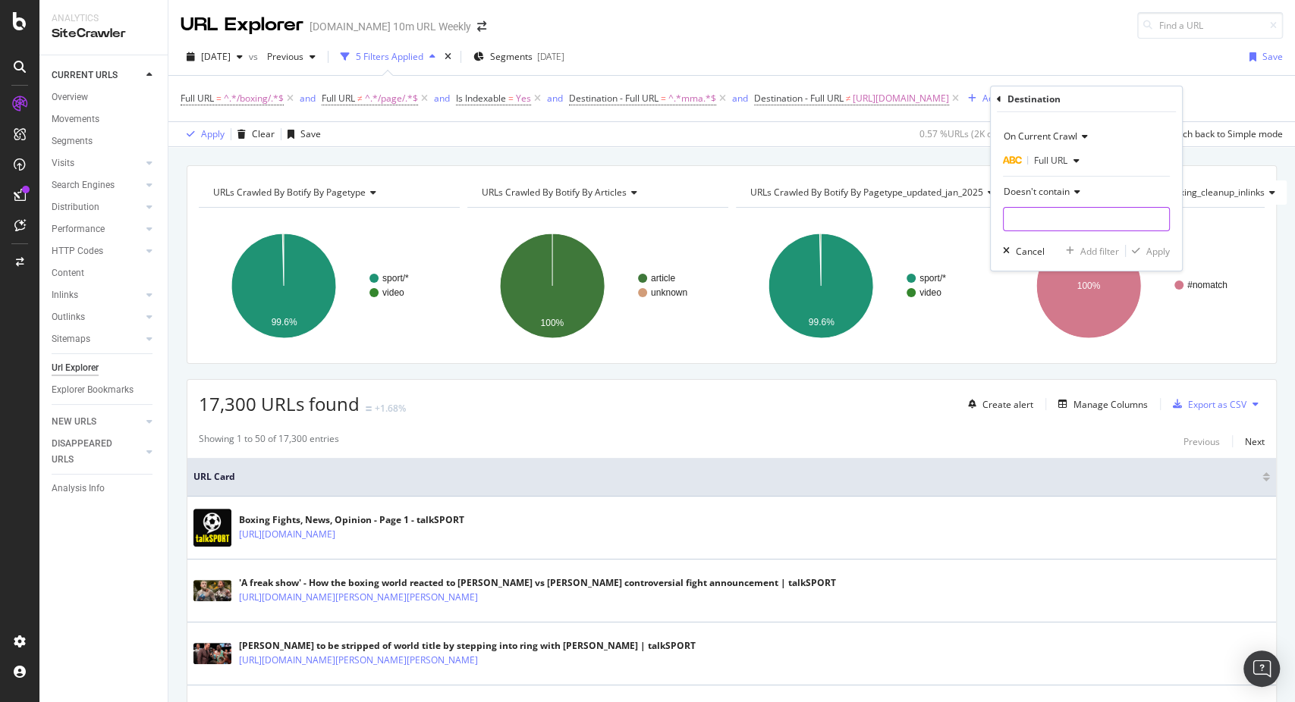
click at [1018, 218] on input "text" at bounding box center [1085, 219] width 165 height 24
type input "/page/"
click at [1154, 254] on div "Apply" at bounding box center [1158, 250] width 24 height 13
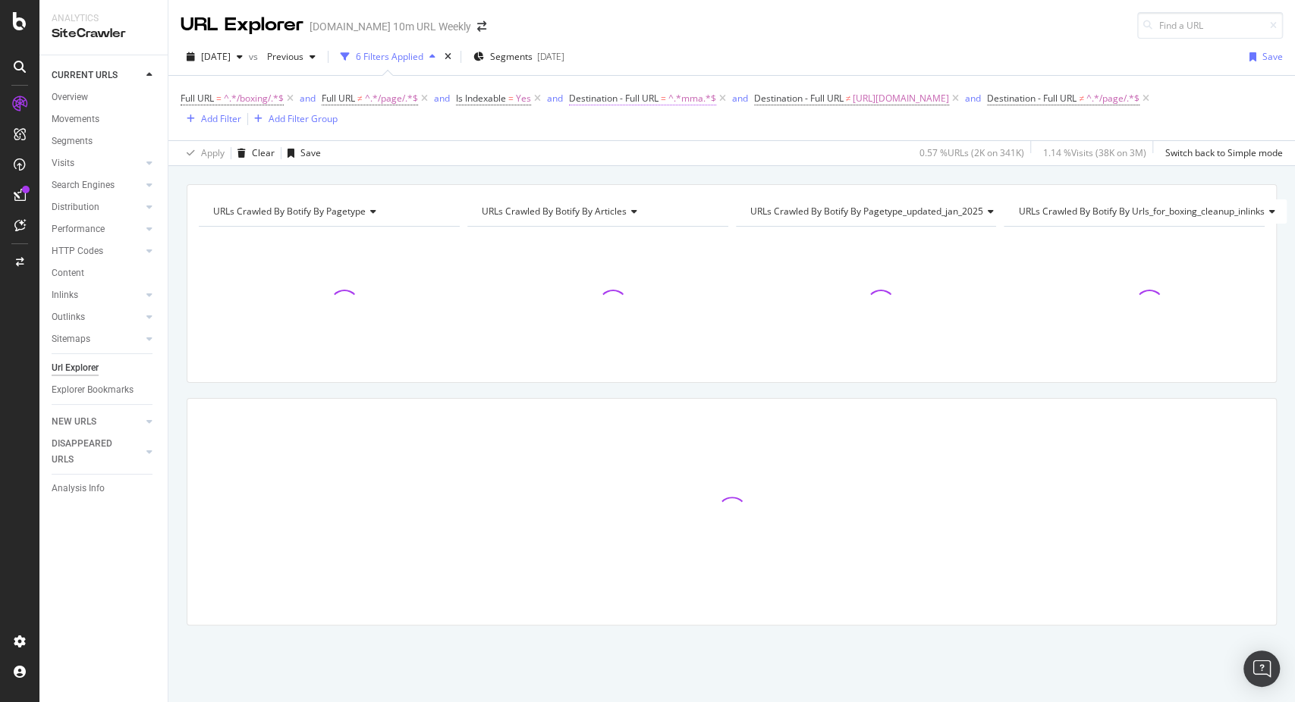
click at [643, 96] on span "Destination - Full URL" at bounding box center [613, 98] width 89 height 13
click at [623, 218] on input "mma" at bounding box center [656, 216] width 143 height 24
click at [622, 218] on input "mma" at bounding box center [656, 216] width 143 height 24
click at [625, 217] on input "mma" at bounding box center [656, 216] width 143 height 24
click at [626, 216] on input "mma" at bounding box center [656, 216] width 143 height 24
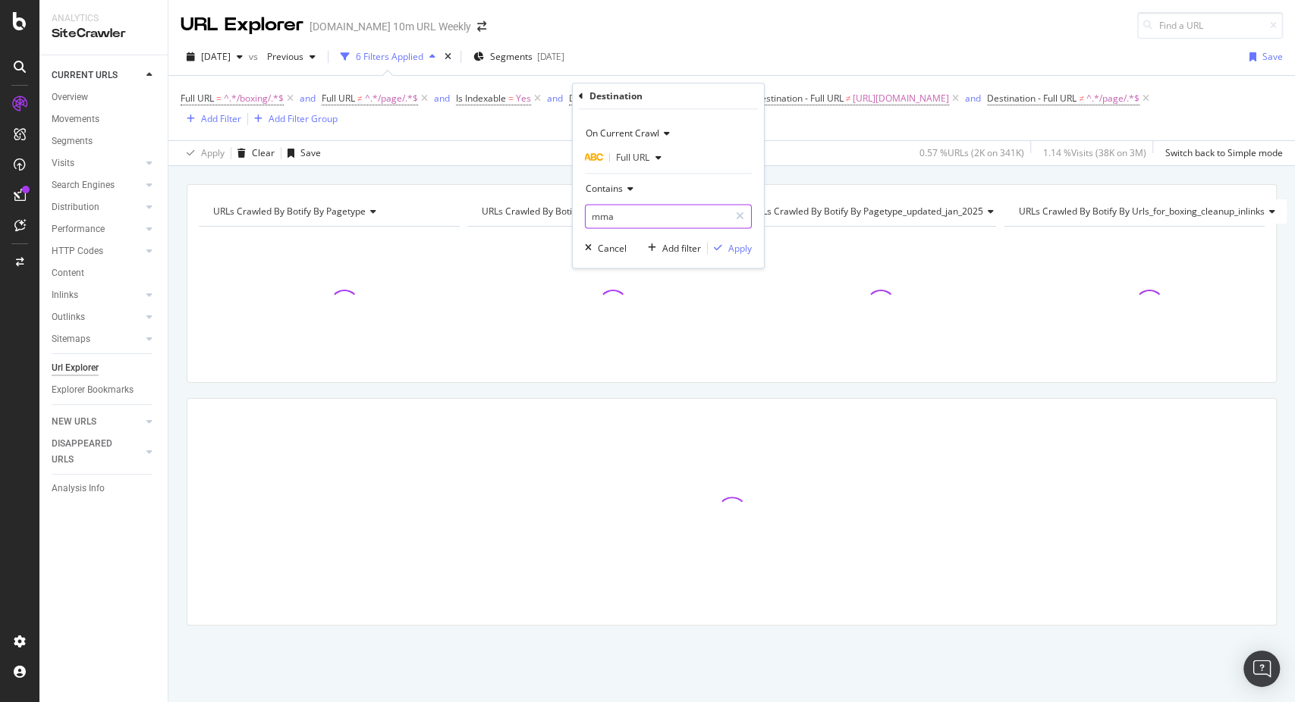
click at [632, 216] on input "mma" at bounding box center [656, 216] width 143 height 24
type input "/mma/"
click at [739, 250] on div "Apply" at bounding box center [740, 248] width 24 height 13
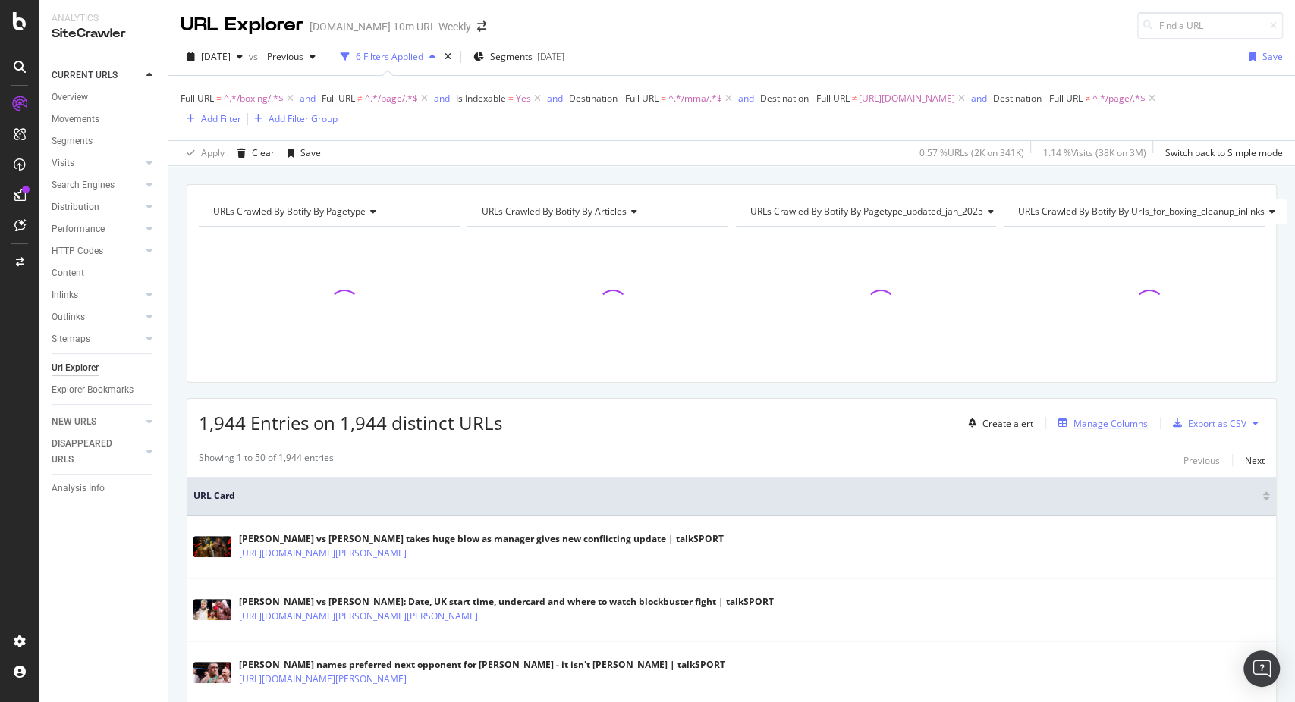
click at [1084, 420] on div "Manage Columns" at bounding box center [1110, 423] width 74 height 13
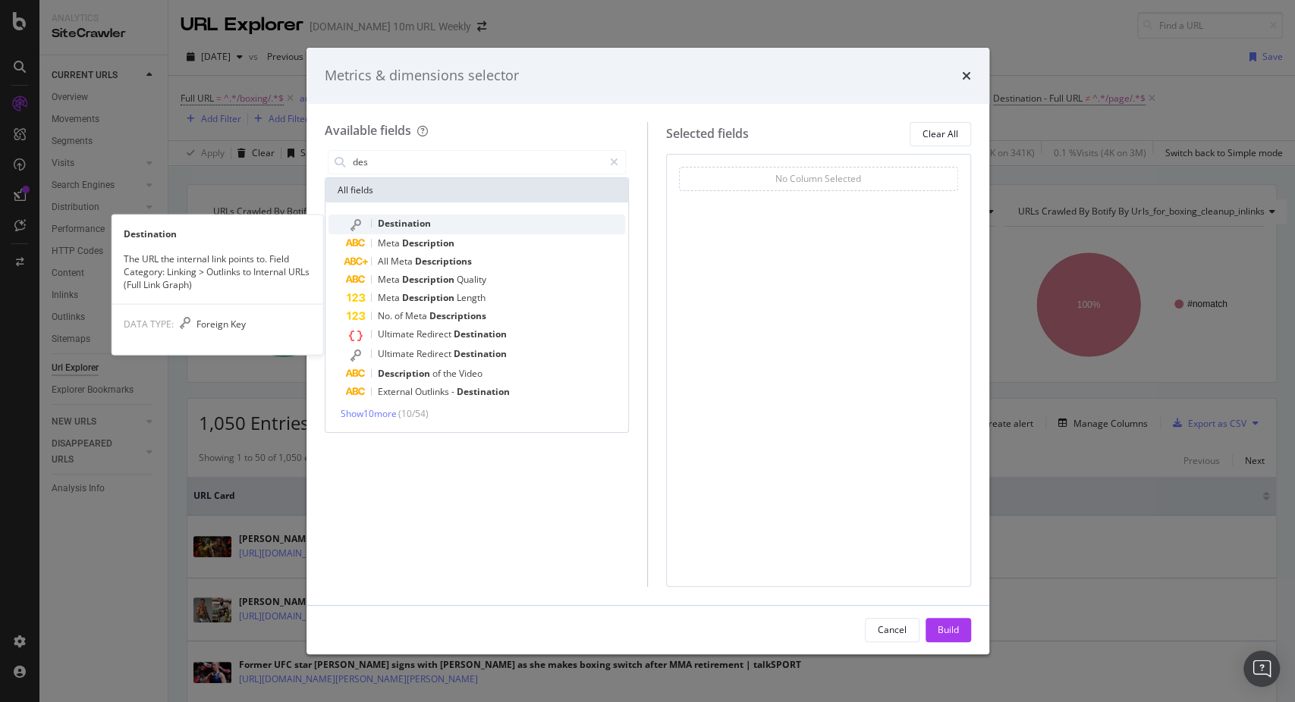
type input "des"
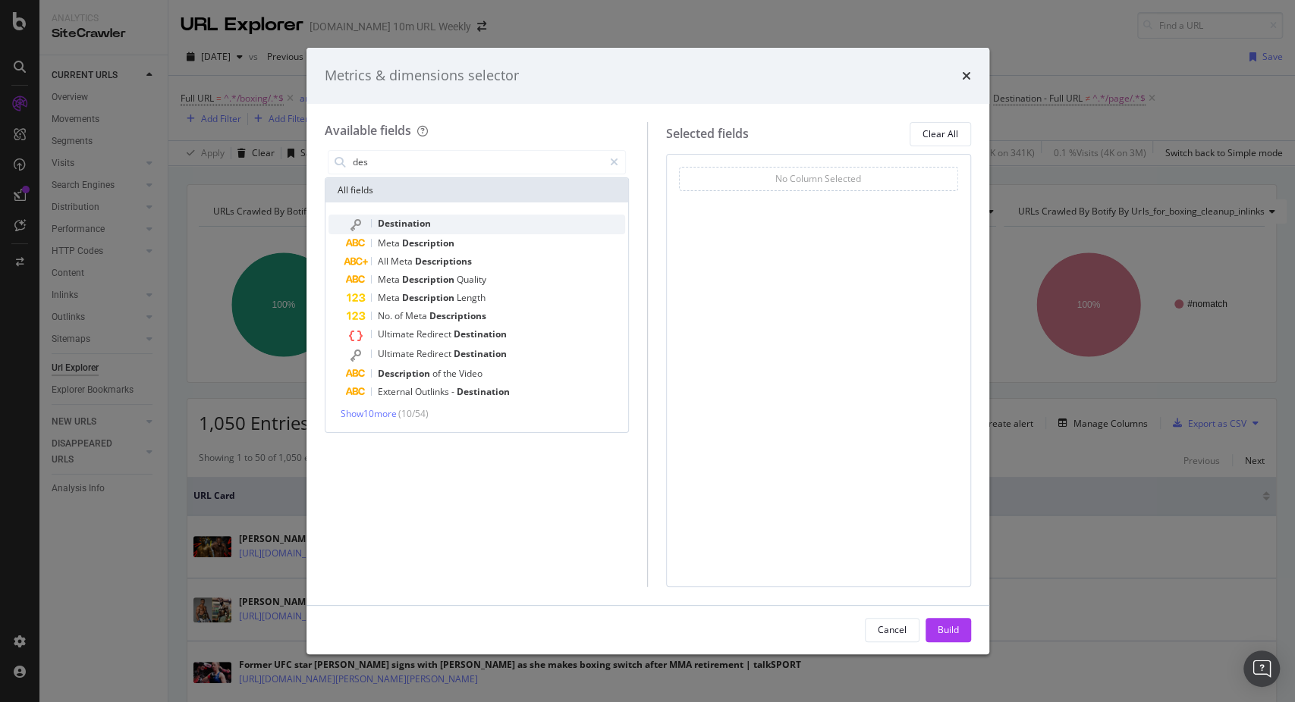
click at [381, 228] on span "Destination" at bounding box center [404, 223] width 53 height 13
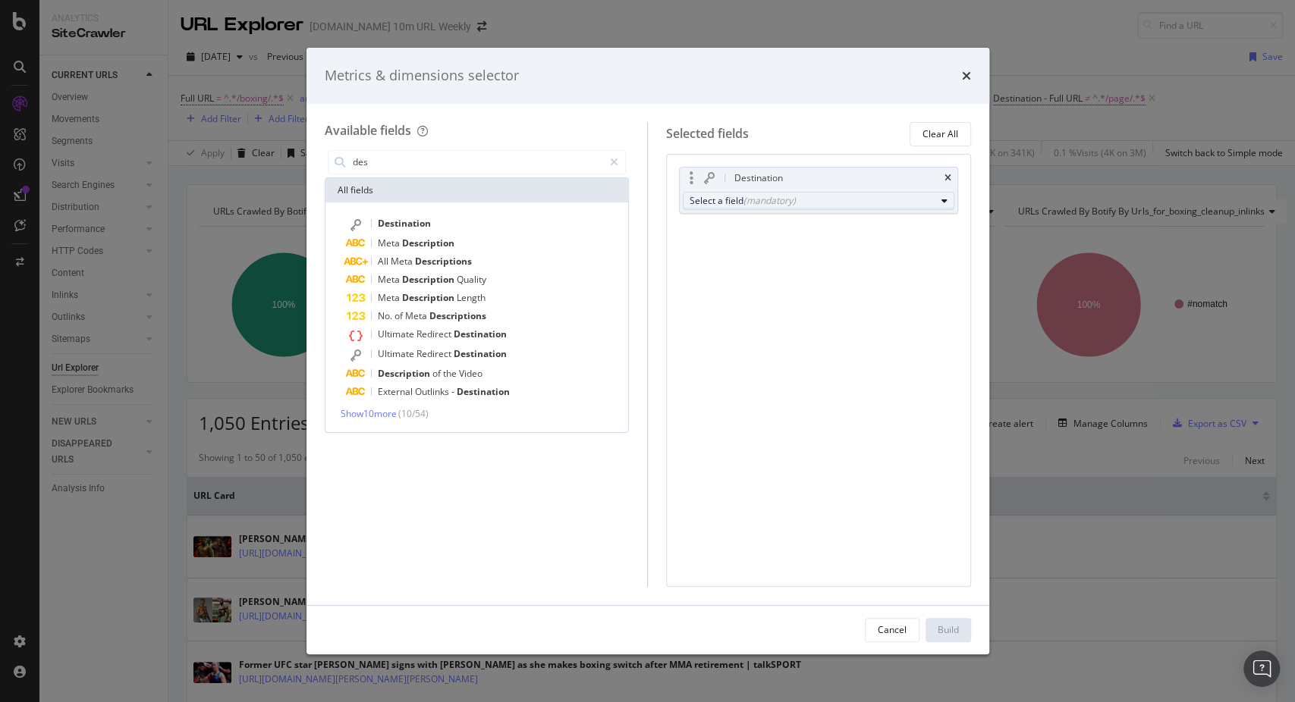
click at [705, 202] on div "Select a field (mandatory)" at bounding box center [812, 200] width 246 height 13
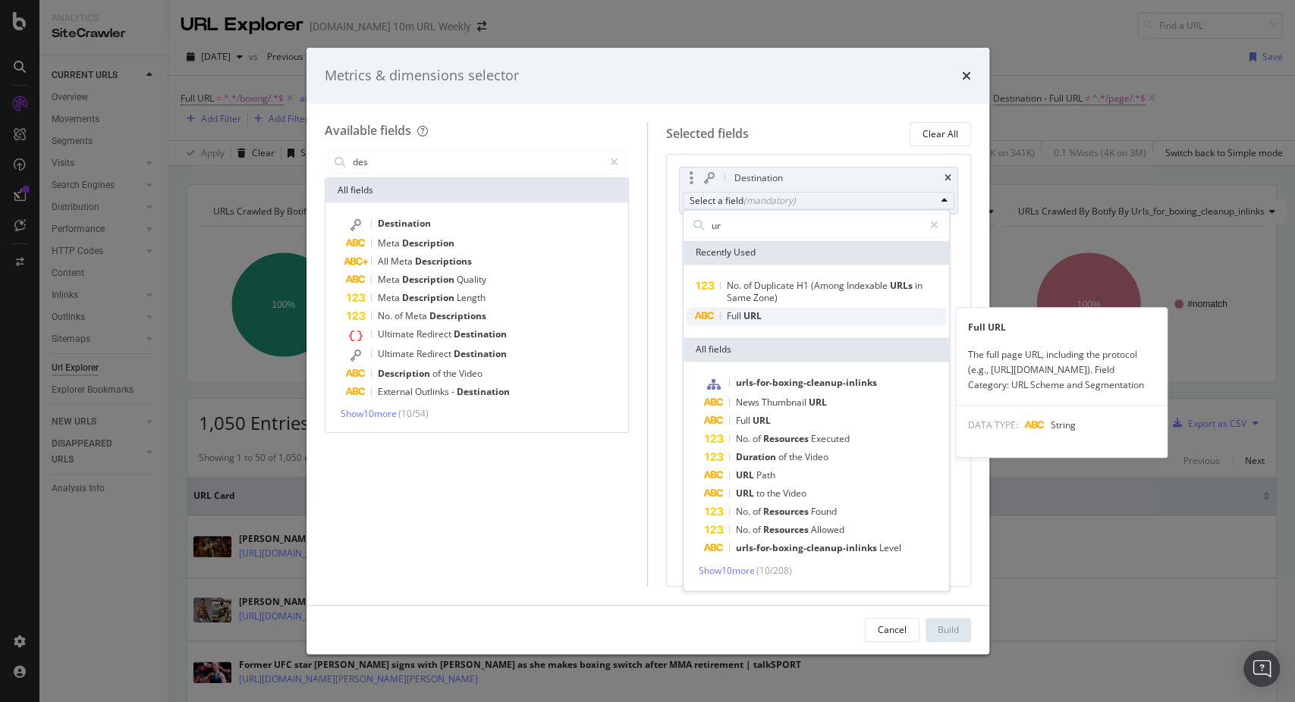
type input "ur"
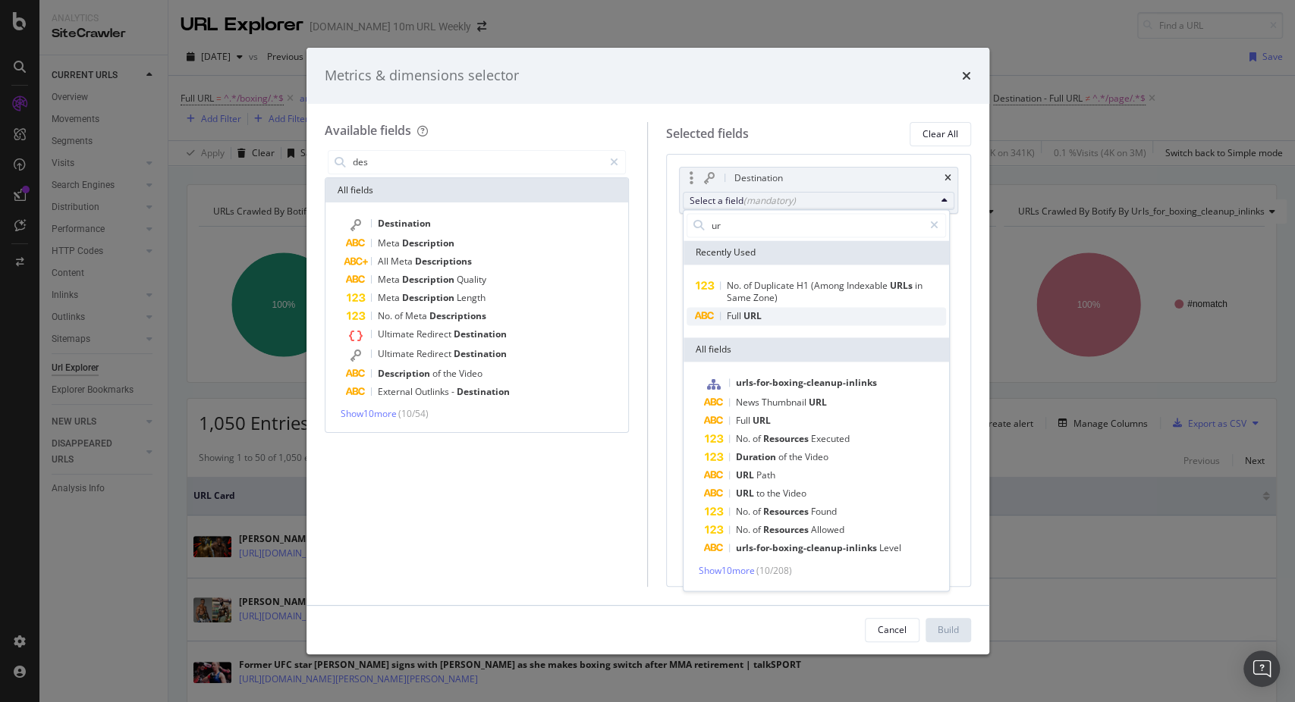
click at [794, 315] on span "Full URL" at bounding box center [815, 316] width 259 height 18
click at [757, 317] on span "URL" at bounding box center [752, 315] width 18 height 13
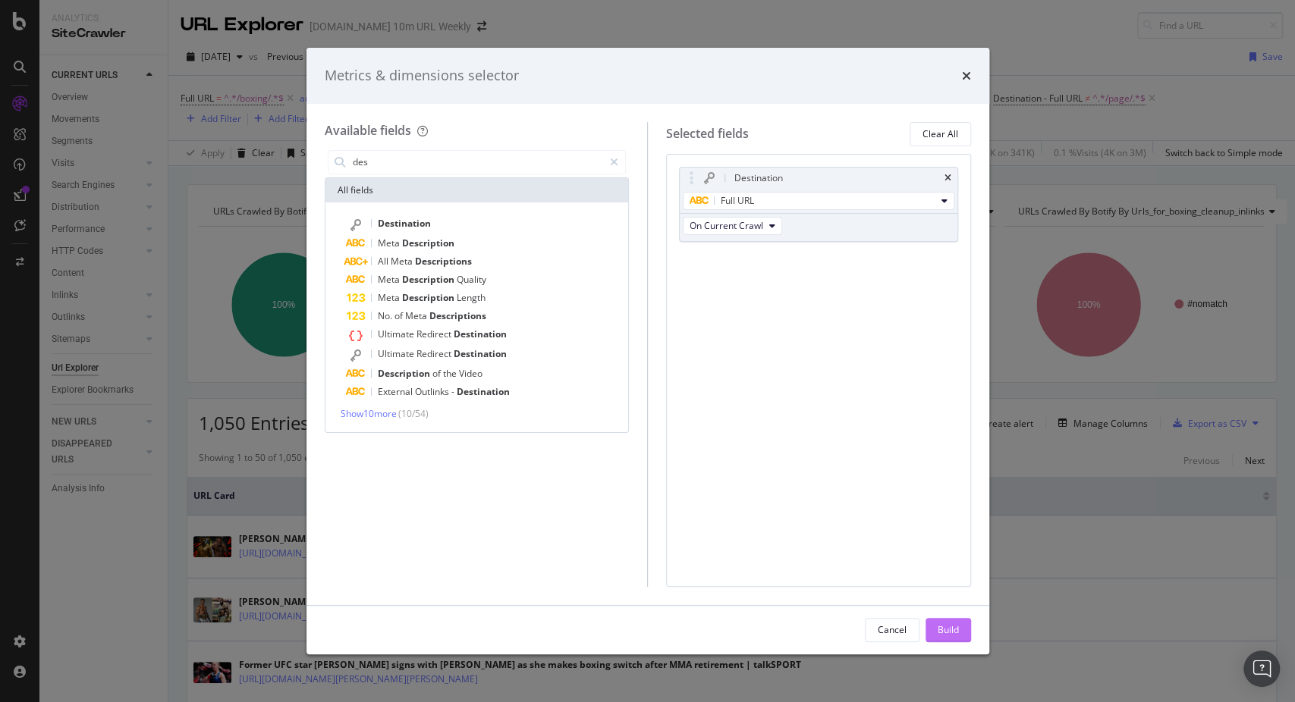
click at [958, 626] on div "Build" at bounding box center [947, 629] width 21 height 13
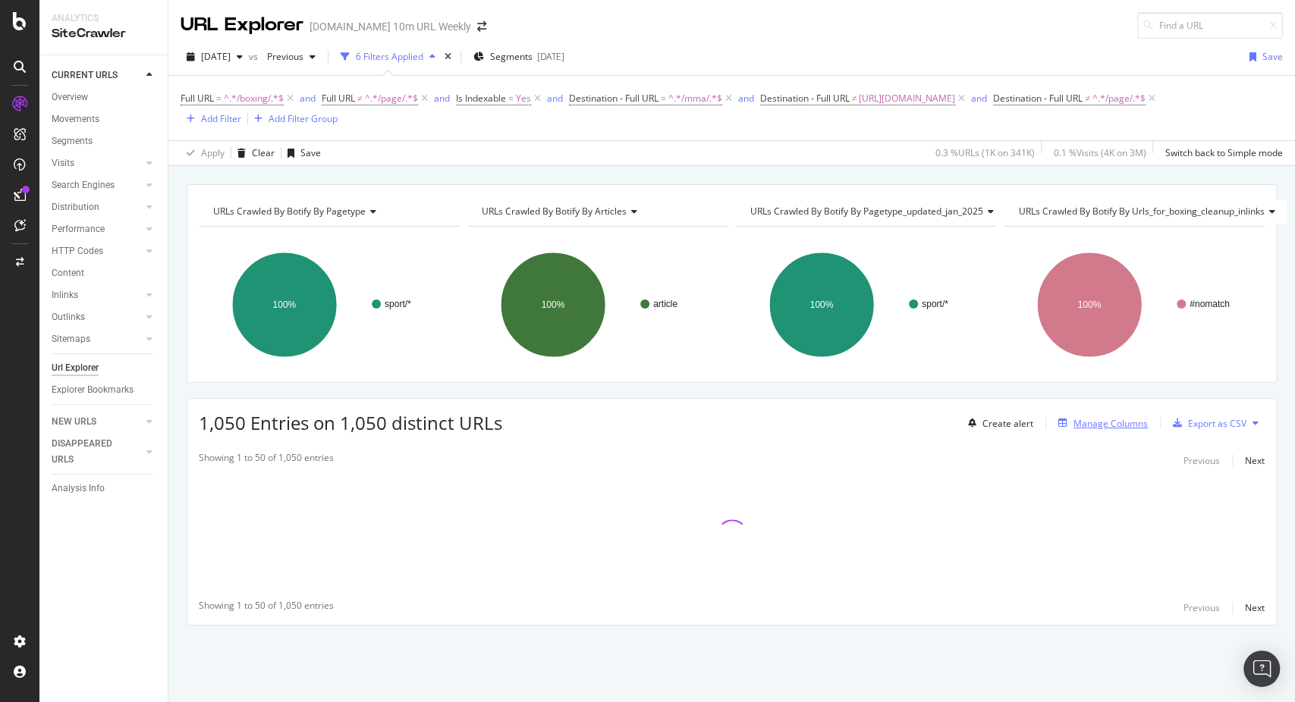
click at [1111, 422] on div "Manage Columns" at bounding box center [1110, 423] width 74 height 13
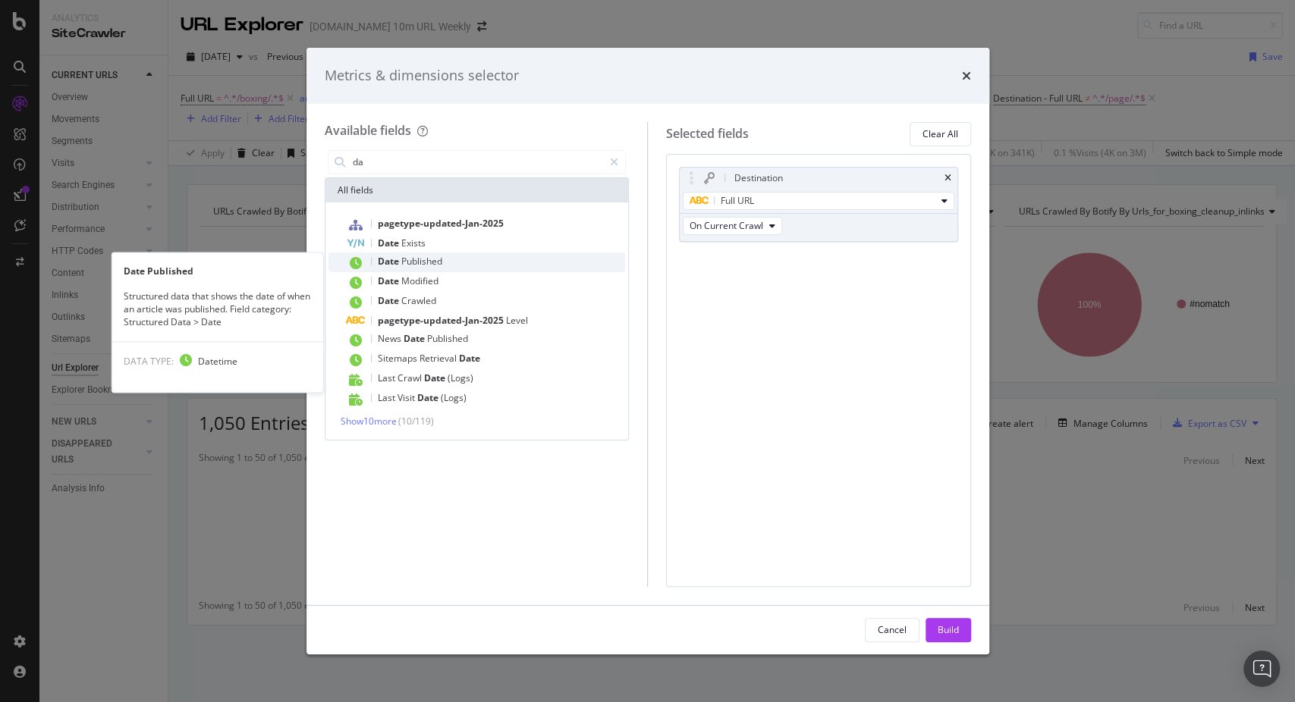
click at [424, 259] on span "Published" at bounding box center [421, 261] width 41 height 13
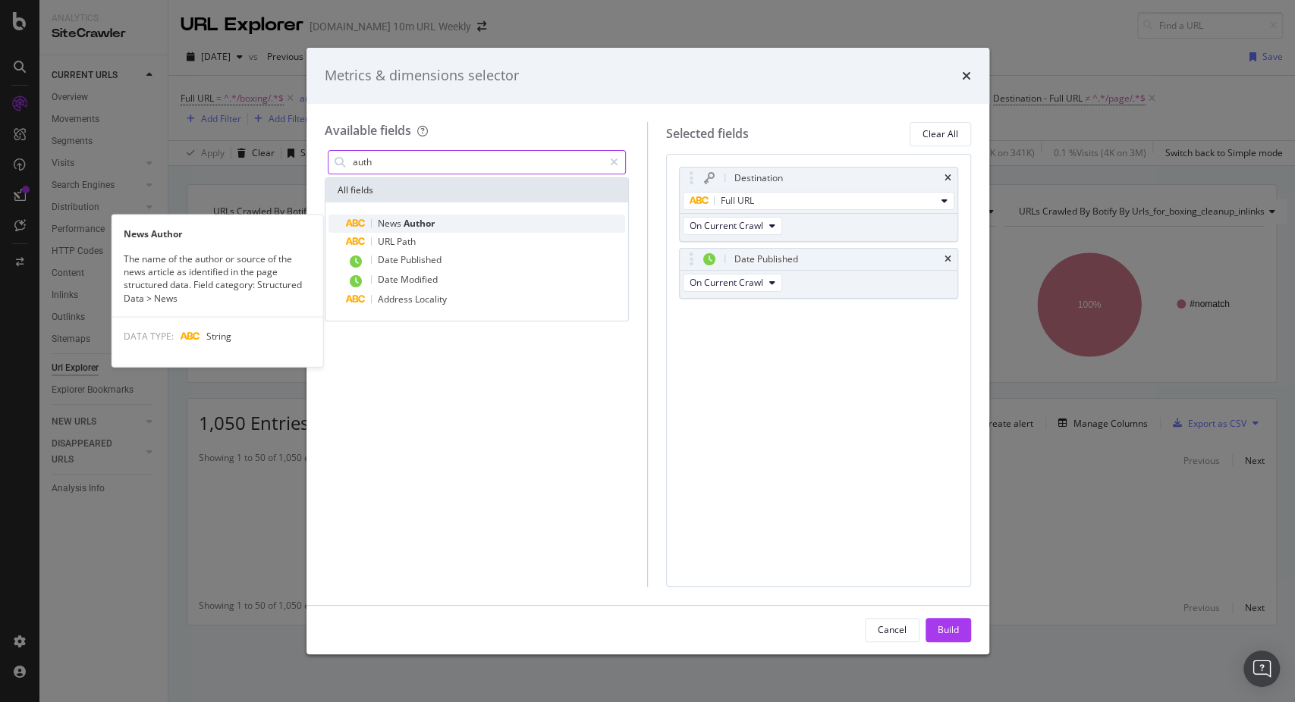
type input "auth"
click at [457, 218] on div "News Author" at bounding box center [486, 224] width 279 height 18
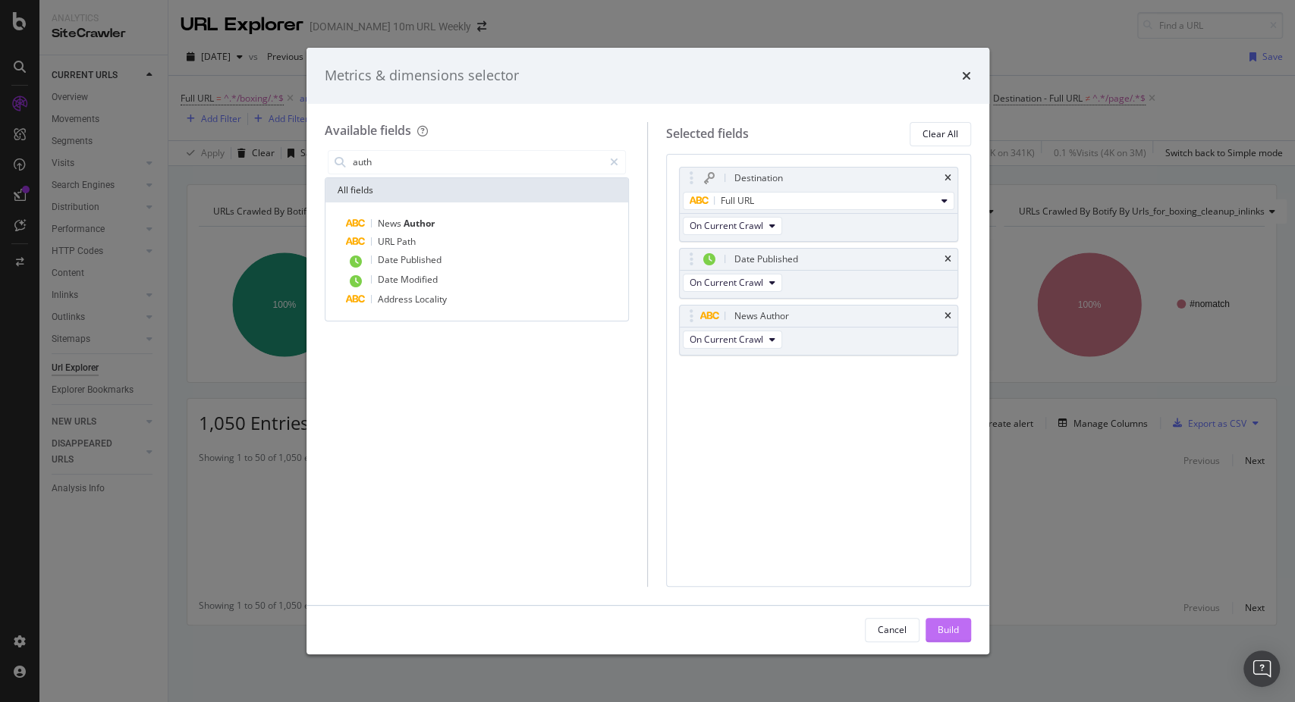
click at [943, 626] on div "Build" at bounding box center [947, 629] width 21 height 13
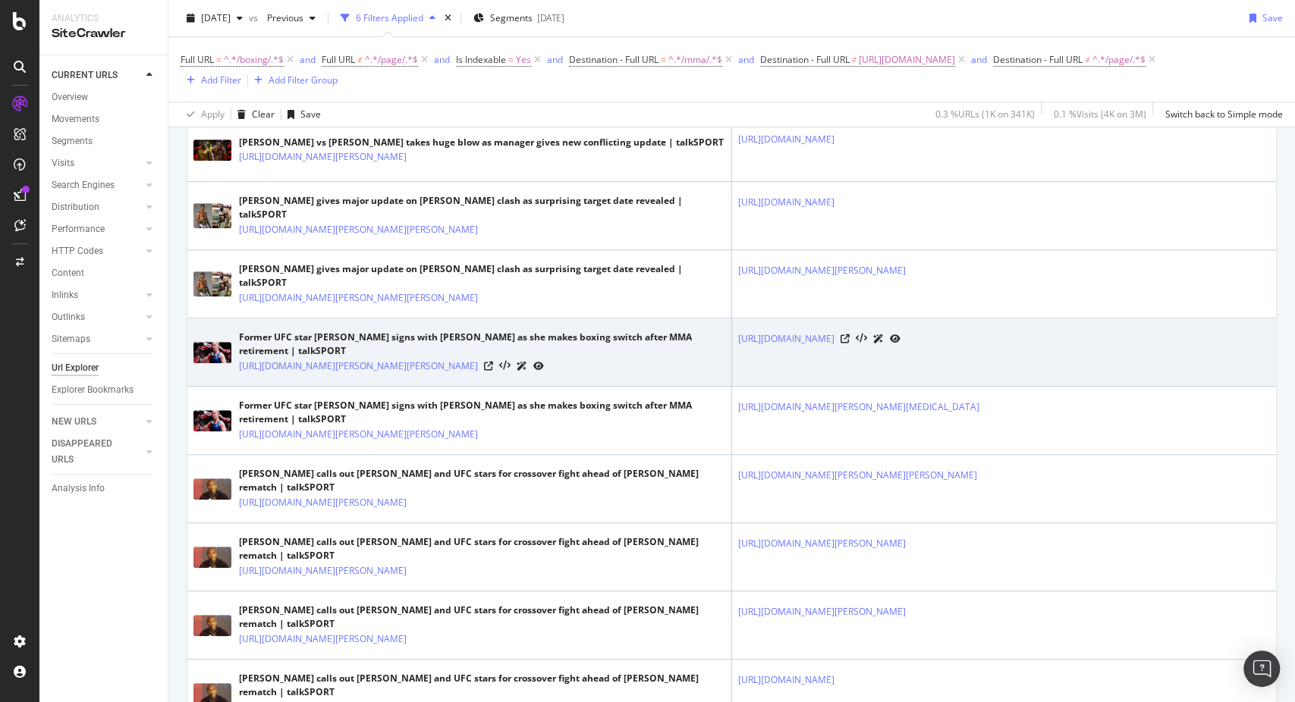
scroll to position [421, 0]
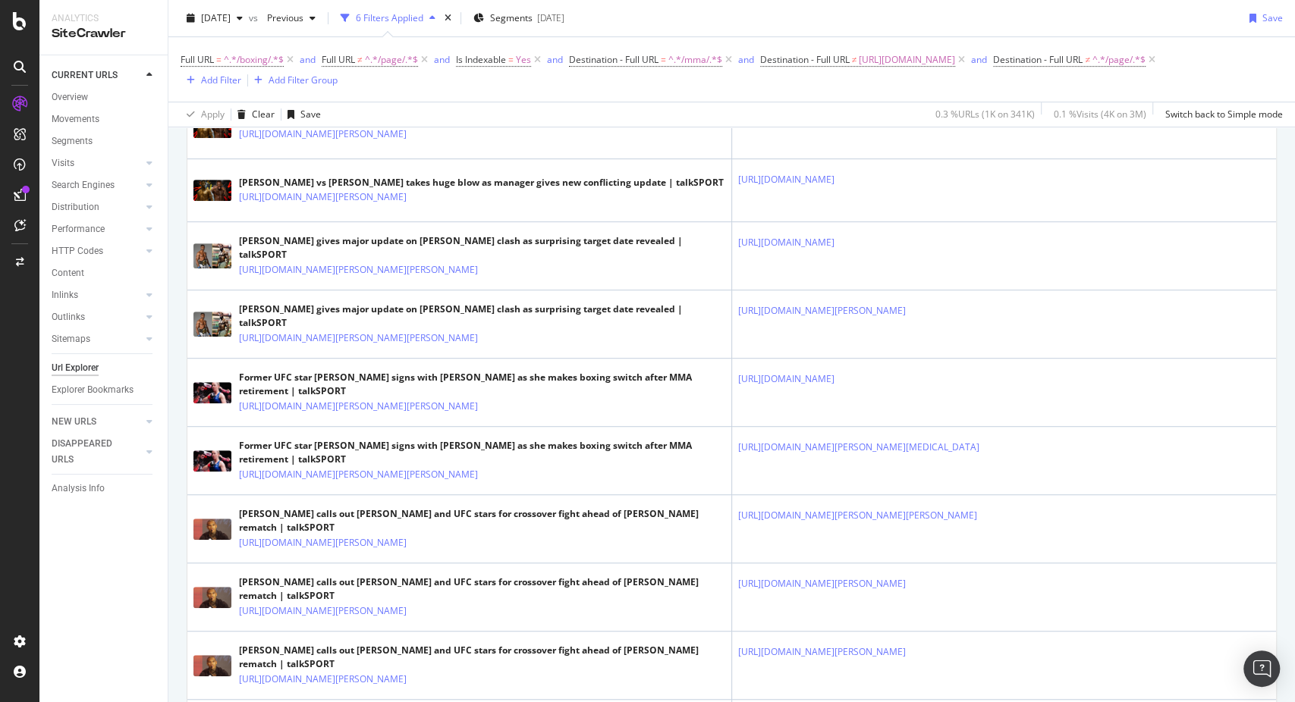
drag, startPoint x: 868, startPoint y: 422, endPoint x: 1332, endPoint y: 435, distance: 465.1
click at [1294, 435] on html "Analytics SiteCrawler CURRENT URLS Overview Movements Segments Visits Analysis …" at bounding box center [647, 351] width 1295 height 702
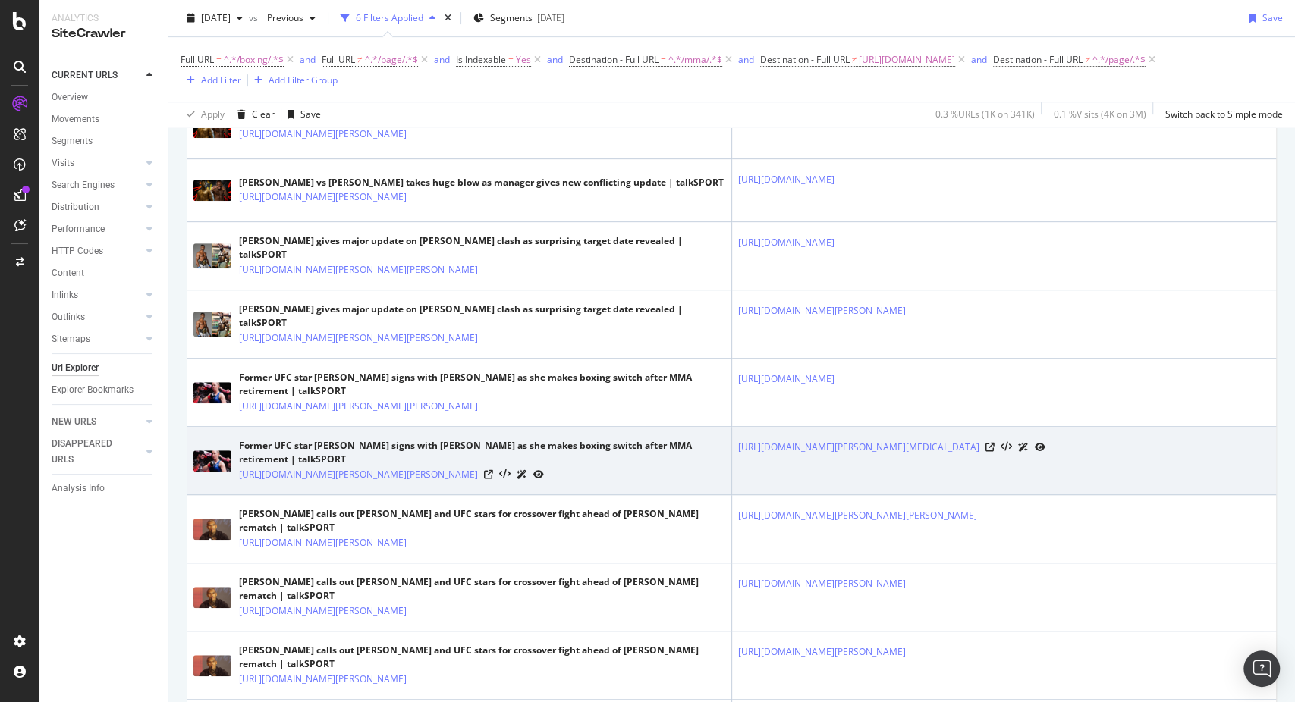
scroll to position [0, 0]
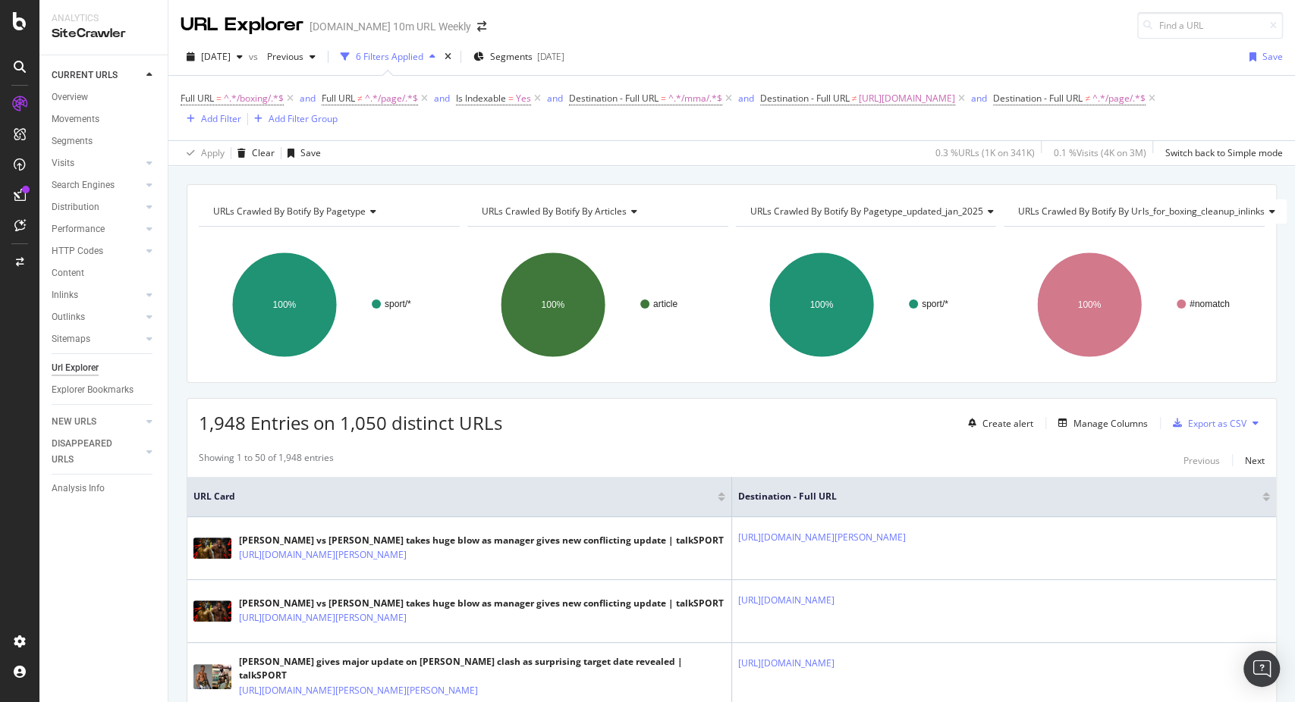
click at [1092, 419] on div "Manage Columns" at bounding box center [1110, 423] width 74 height 13
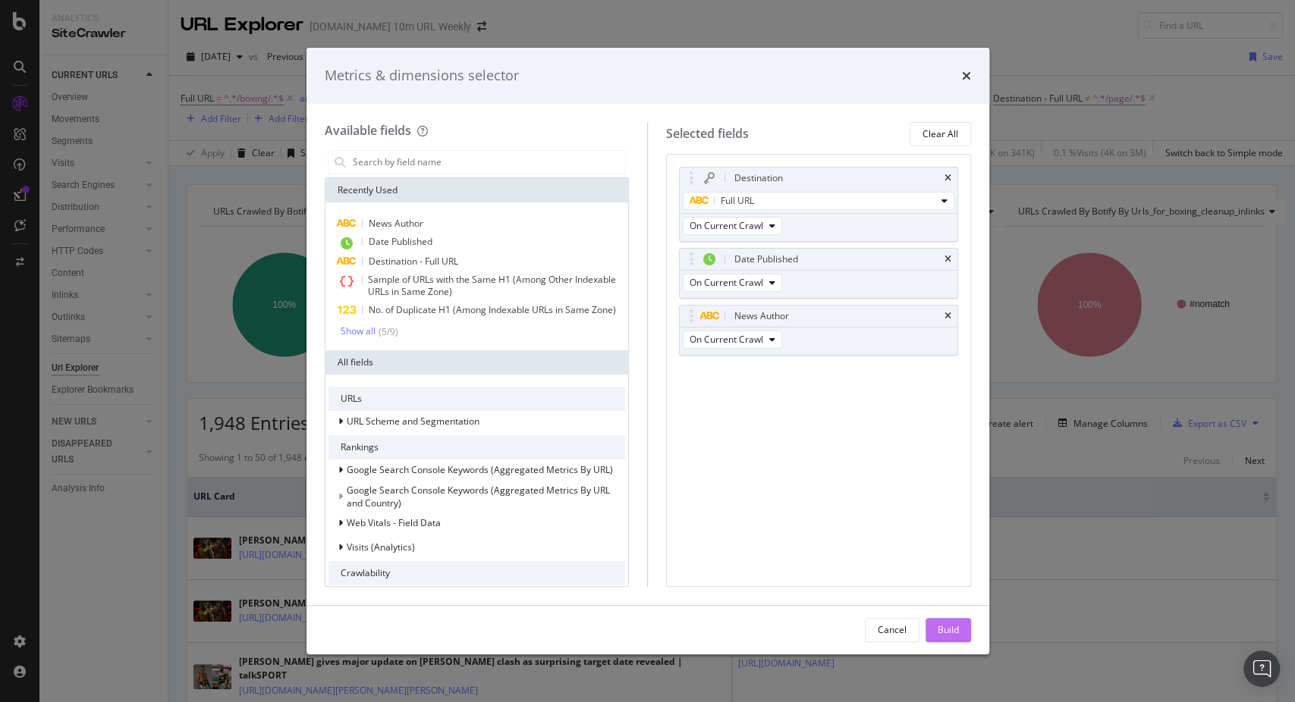
click at [955, 627] on div "Build" at bounding box center [947, 629] width 21 height 13
